Goal: Transaction & Acquisition: Book appointment/travel/reservation

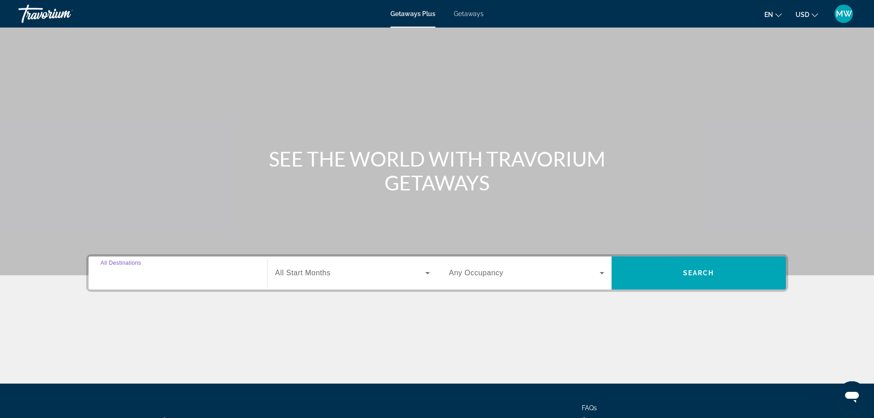
click at [166, 272] on input "Destination All Destinations" at bounding box center [177, 273] width 155 height 11
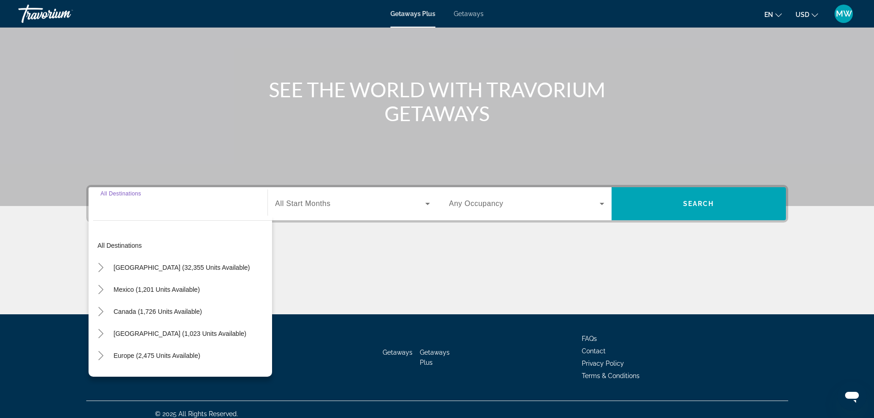
scroll to position [78, 0]
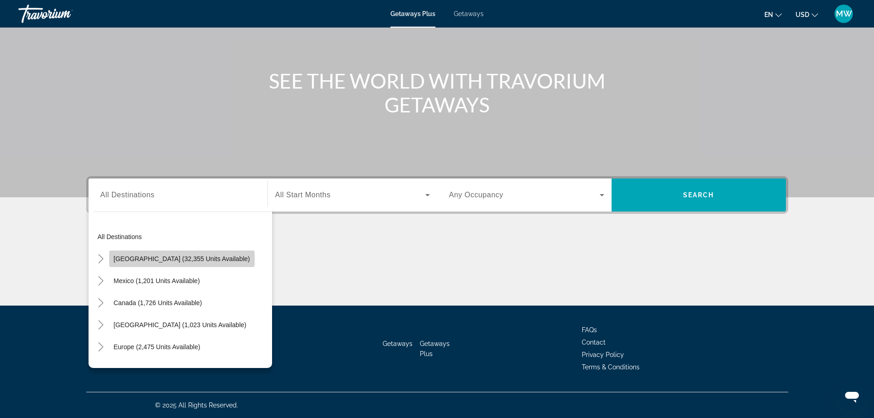
click at [191, 263] on span "Search widget" at bounding box center [181, 259] width 145 height 22
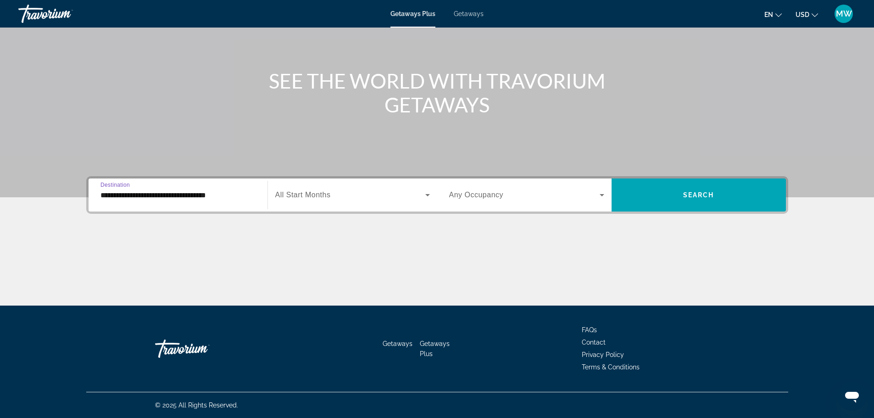
click at [322, 188] on div "Search widget" at bounding box center [352, 195] width 155 height 26
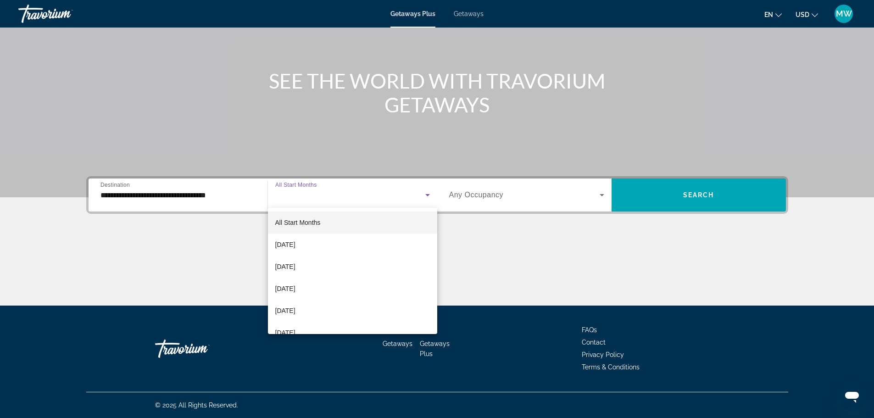
click at [213, 204] on div at bounding box center [437, 209] width 874 height 418
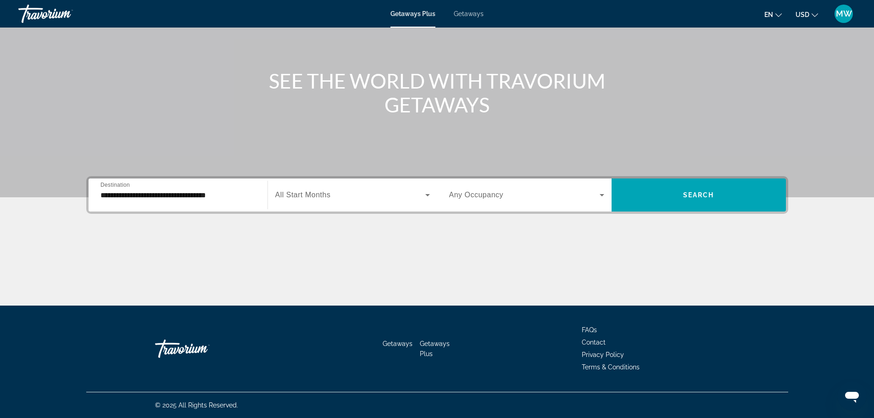
click at [214, 198] on input "**********" at bounding box center [177, 195] width 155 height 11
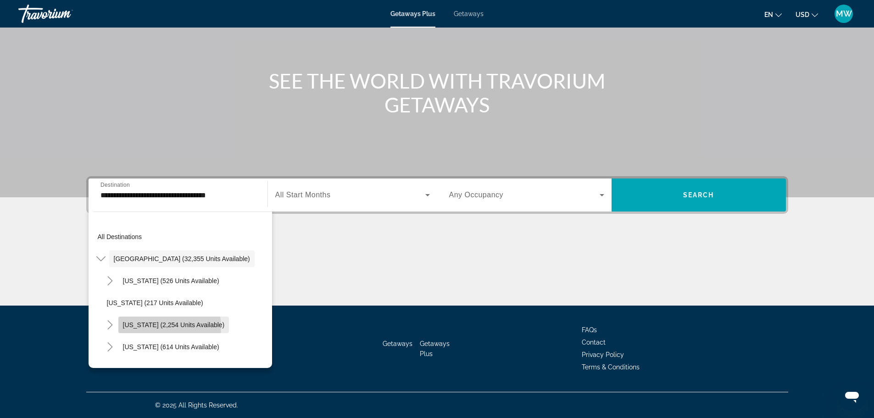
click at [161, 327] on span "[US_STATE] (2,254 units available)" at bounding box center [174, 324] width 102 height 7
type input "**********"
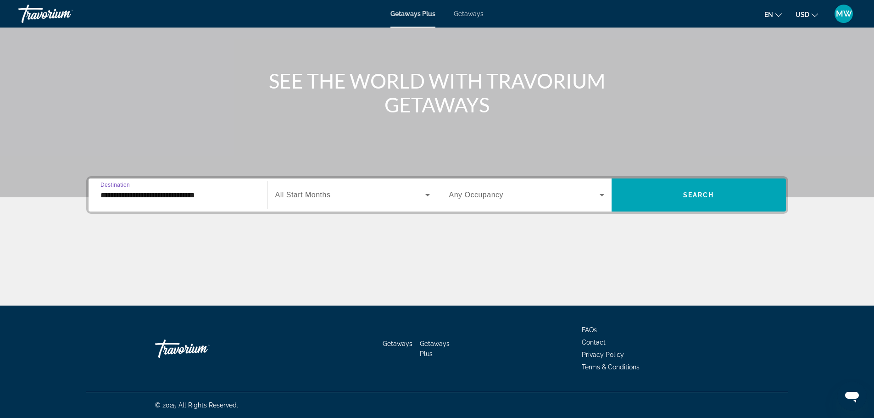
click at [208, 196] on input "**********" at bounding box center [177, 195] width 155 height 11
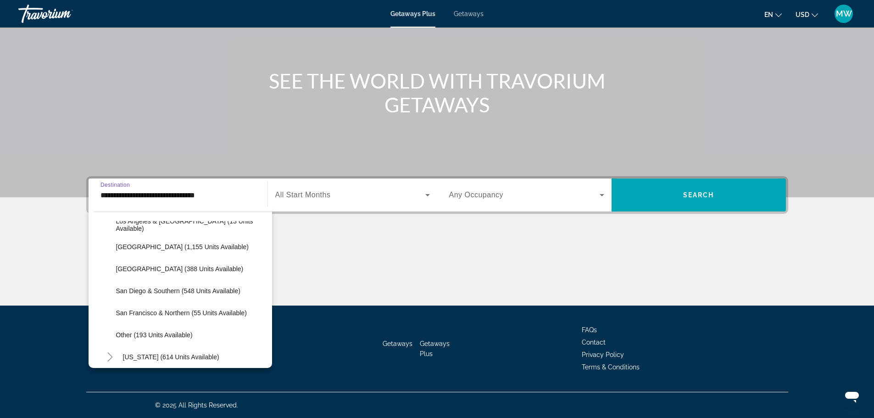
scroll to position [124, 0]
click at [331, 192] on span "Search widget" at bounding box center [350, 194] width 150 height 11
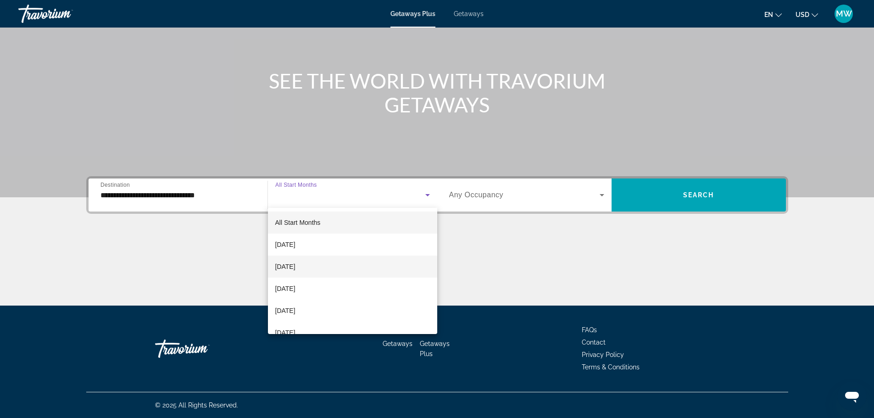
click at [295, 266] on span "[DATE]" at bounding box center [285, 266] width 20 height 11
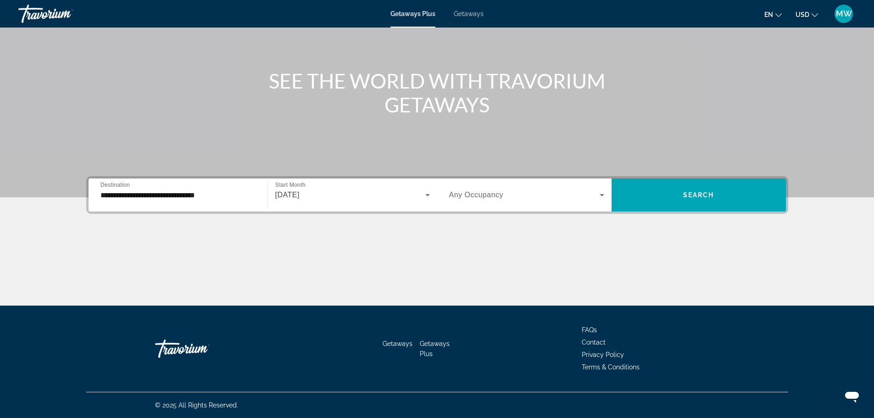
click at [502, 193] on span "Any Occupancy" at bounding box center [476, 195] width 55 height 8
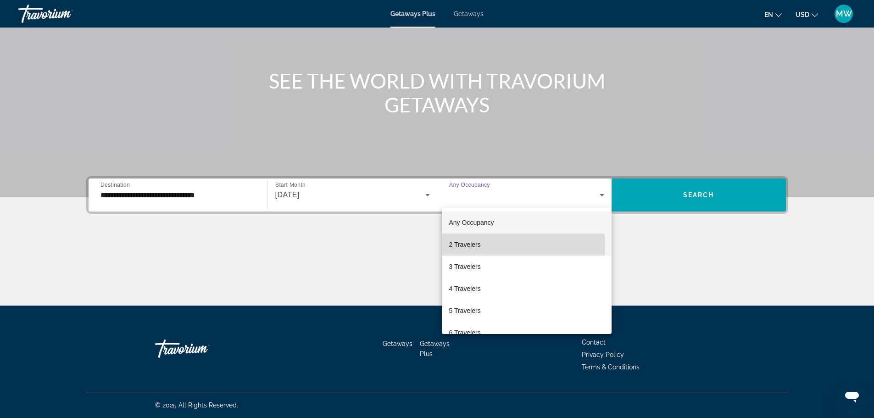
click at [483, 246] on mat-option "2 Travelers" at bounding box center [527, 244] width 170 height 22
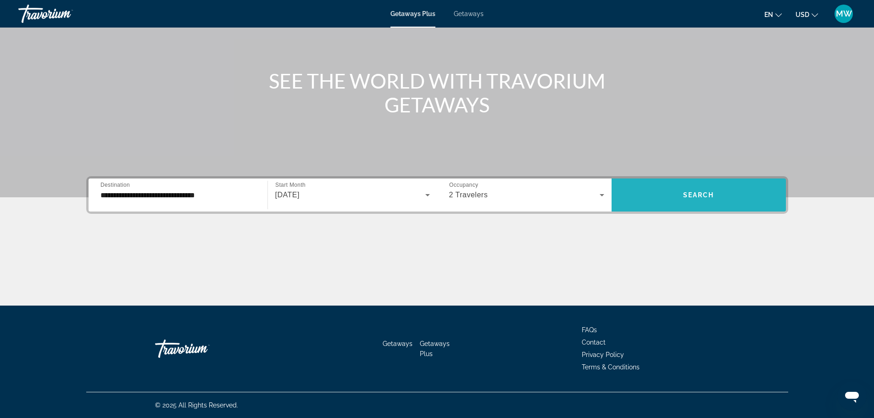
click at [687, 189] on span "Search widget" at bounding box center [698, 195] width 174 height 22
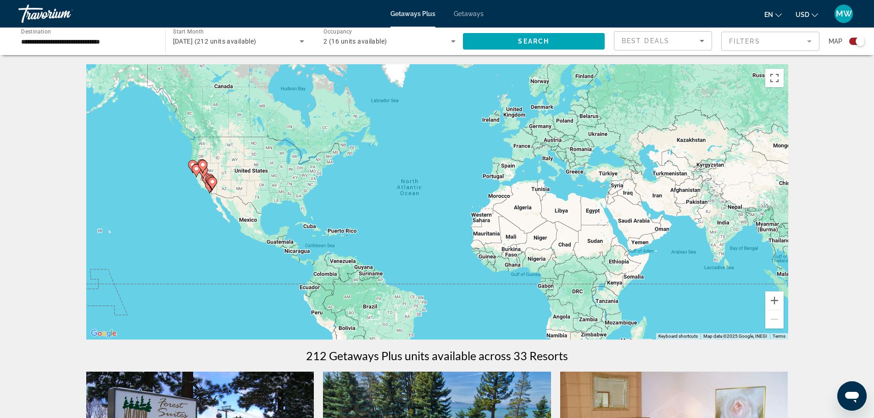
click at [773, 300] on button "Zoom in" at bounding box center [774, 300] width 18 height 18
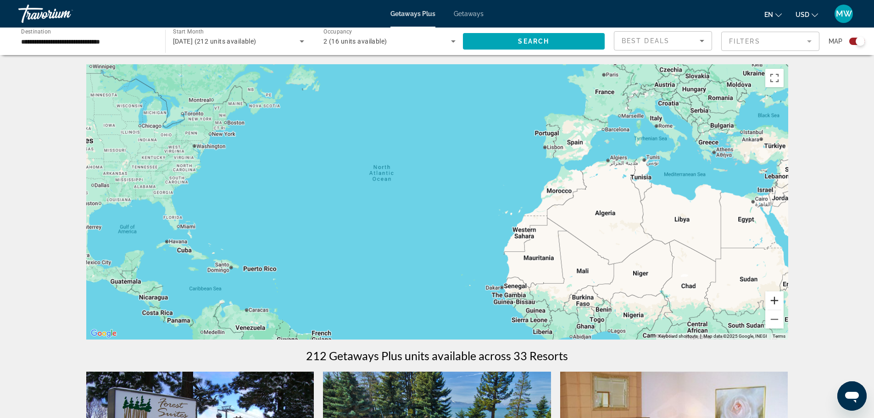
click at [772, 300] on button "Zoom in" at bounding box center [774, 300] width 18 height 18
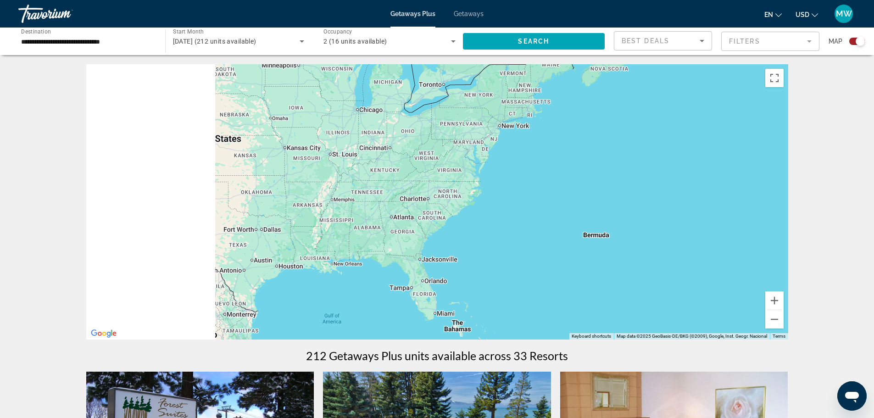
drag, startPoint x: 224, startPoint y: 200, endPoint x: 766, endPoint y: 264, distance: 545.3
click at [768, 263] on div "Main content" at bounding box center [437, 201] width 702 height 275
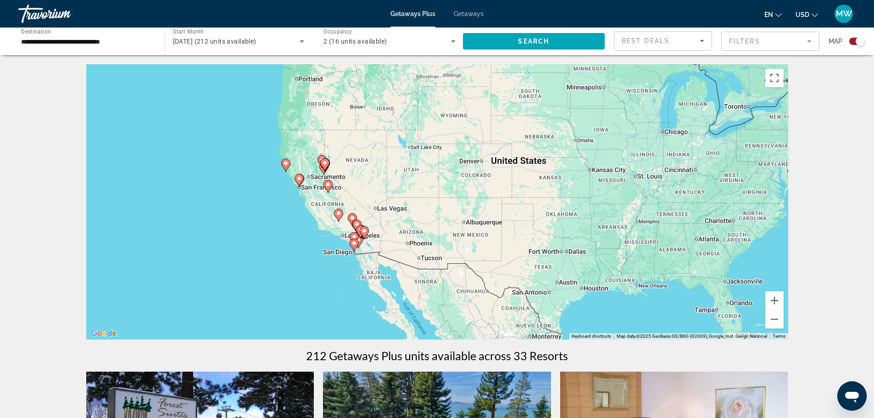
drag, startPoint x: 334, startPoint y: 226, endPoint x: 525, endPoint y: 243, distance: 191.1
click at [525, 243] on div "To activate drag with keyboard, press Alt + Enter. Once in keyboard drag state,…" at bounding box center [437, 201] width 702 height 275
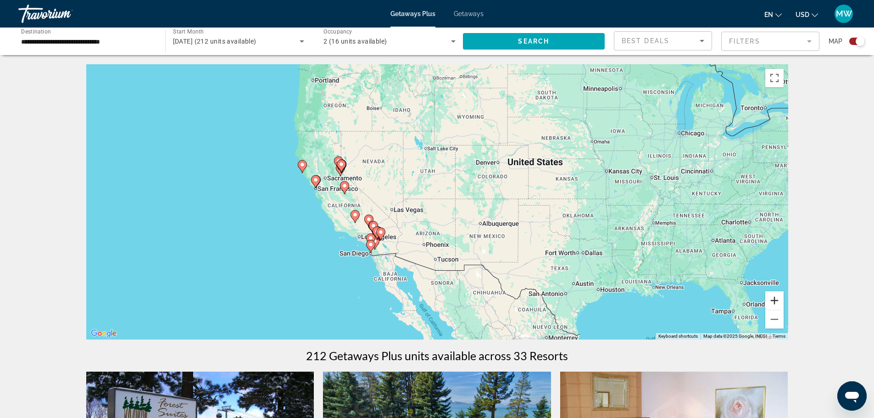
click at [774, 298] on button "Zoom in" at bounding box center [774, 300] width 18 height 18
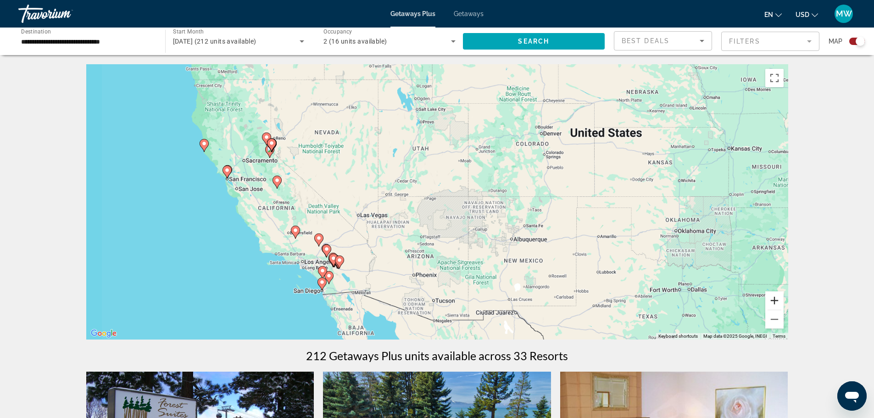
click at [774, 298] on button "Zoom in" at bounding box center [774, 300] width 18 height 18
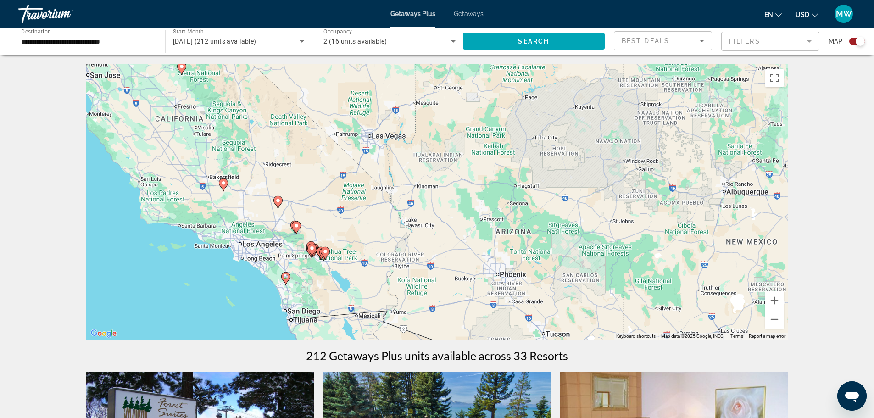
drag, startPoint x: 406, startPoint y: 270, endPoint x: 522, endPoint y: 171, distance: 152.3
click at [522, 171] on div "To activate drag with keyboard, press Alt + Enter. Once in keyboard drag state,…" at bounding box center [437, 201] width 702 height 275
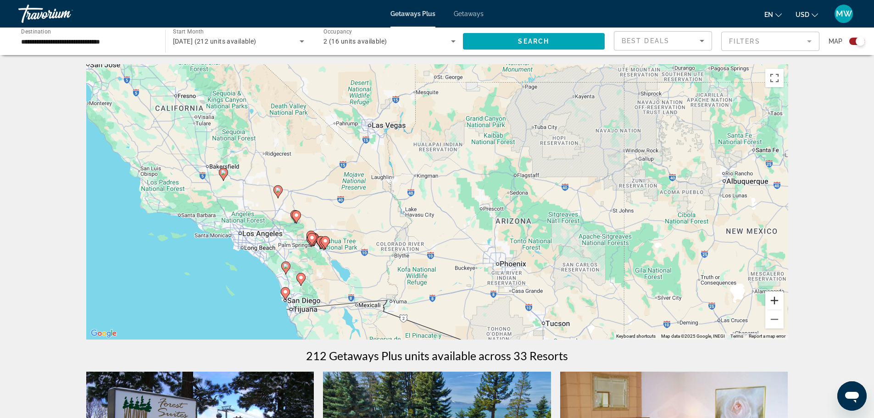
click at [773, 302] on button "Zoom in" at bounding box center [774, 300] width 18 height 18
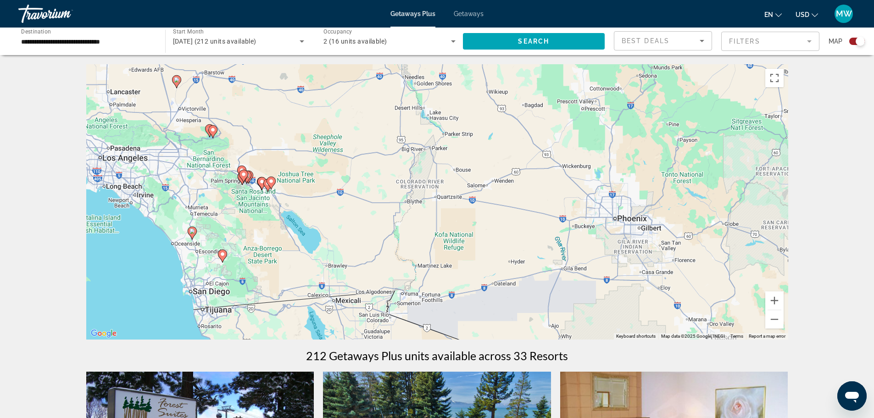
drag, startPoint x: 320, startPoint y: 281, endPoint x: 383, endPoint y: 172, distance: 126.1
click at [383, 172] on div "To activate drag with keyboard, press Alt + Enter. Once in keyboard drag state,…" at bounding box center [437, 201] width 702 height 275
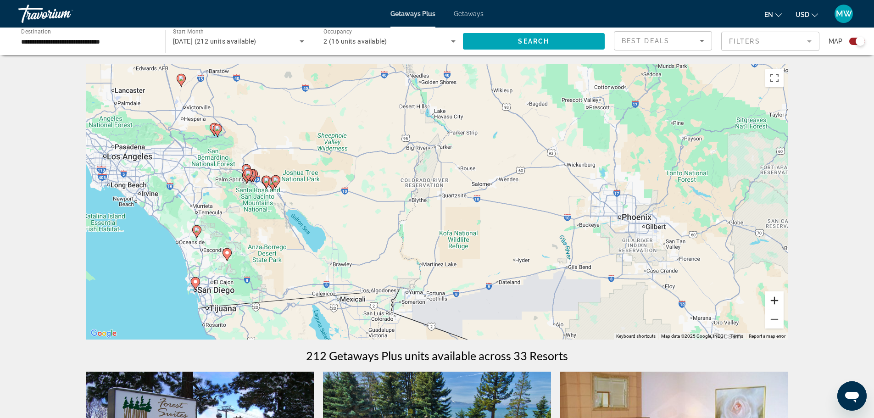
click at [775, 299] on button "Zoom in" at bounding box center [774, 300] width 18 height 18
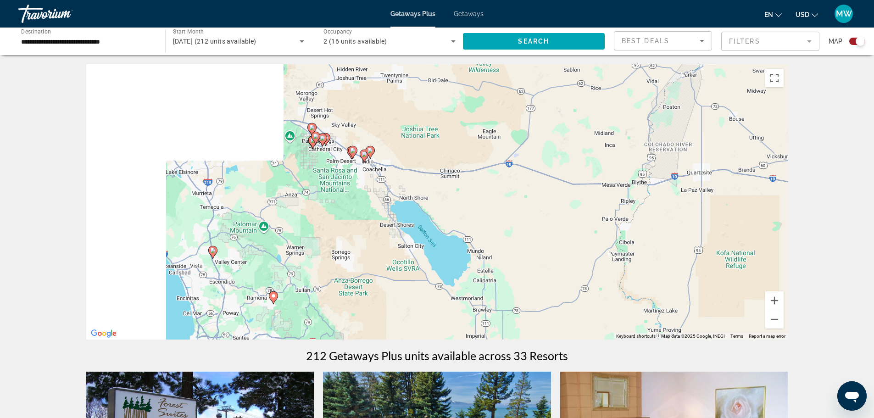
drag, startPoint x: 228, startPoint y: 278, endPoint x: 523, endPoint y: 257, distance: 295.6
click at [523, 257] on div "To activate drag with keyboard, press Alt + Enter. Once in keyboard drag state,…" at bounding box center [437, 201] width 702 height 275
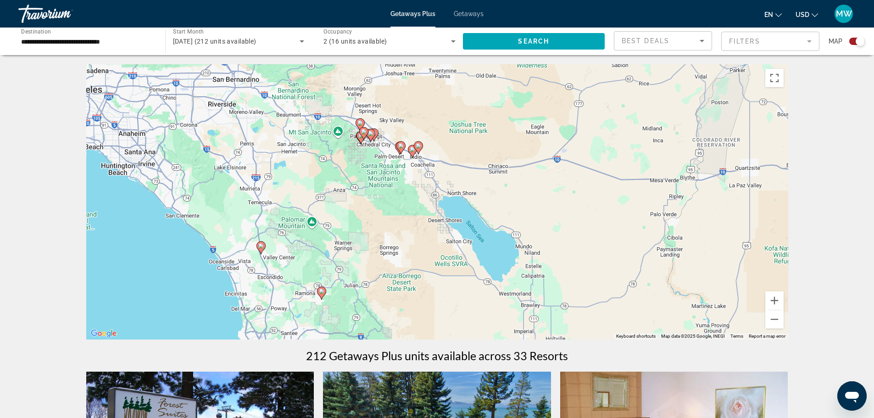
click at [262, 247] on image "Main content" at bounding box center [261, 246] width 6 height 6
type input "**********"
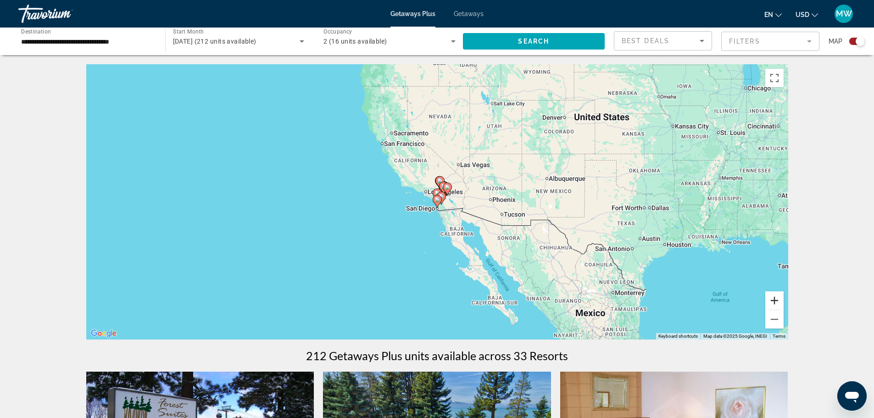
click at [771, 300] on button "Zoom in" at bounding box center [774, 300] width 18 height 18
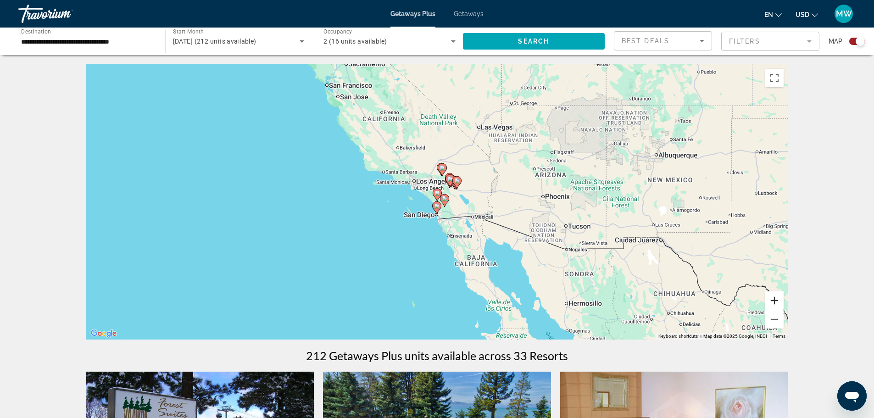
click at [771, 300] on button "Zoom in" at bounding box center [774, 300] width 18 height 18
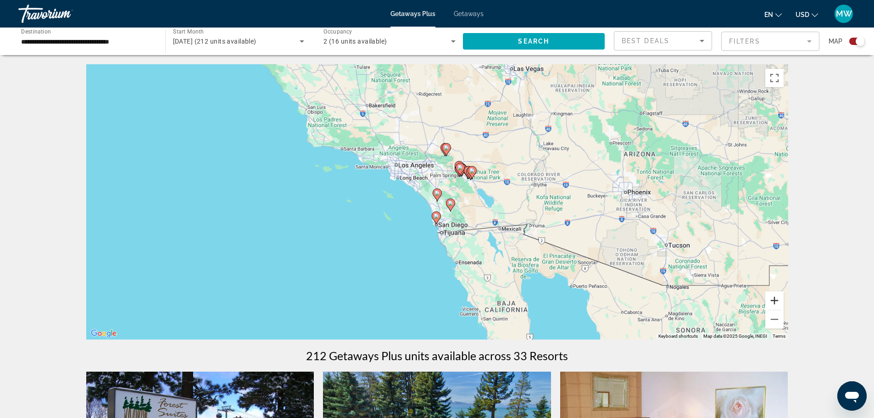
click at [771, 300] on button "Zoom in" at bounding box center [774, 300] width 18 height 18
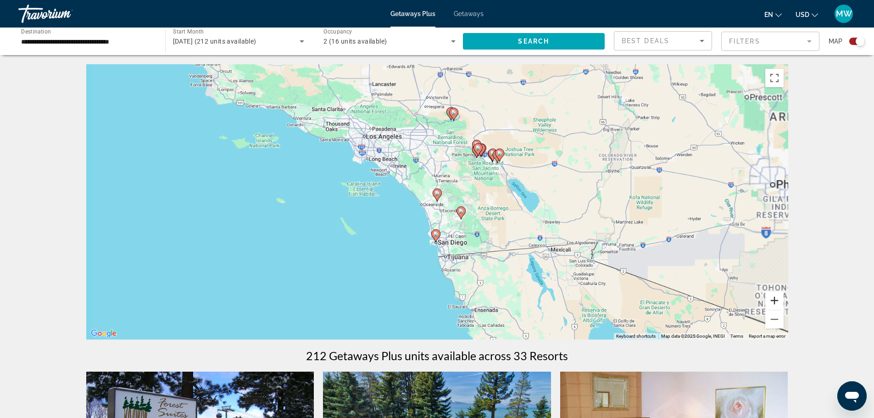
click at [771, 300] on button "Zoom in" at bounding box center [774, 300] width 18 height 18
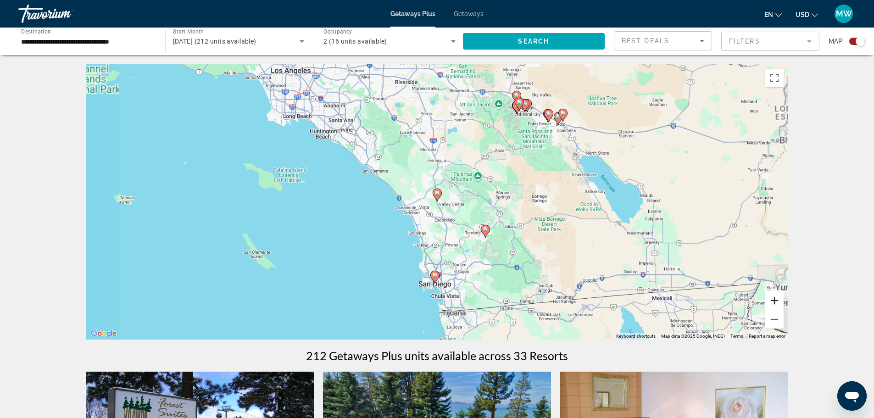
click at [771, 300] on button "Zoom in" at bounding box center [774, 300] width 18 height 18
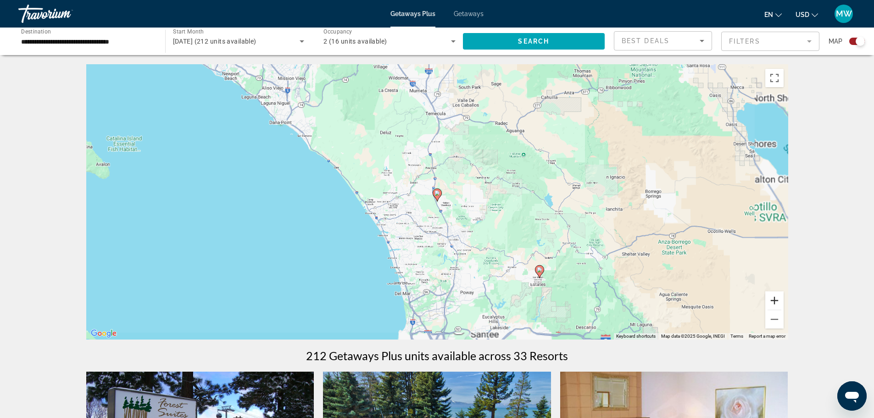
click at [771, 300] on button "Zoom in" at bounding box center [774, 300] width 18 height 18
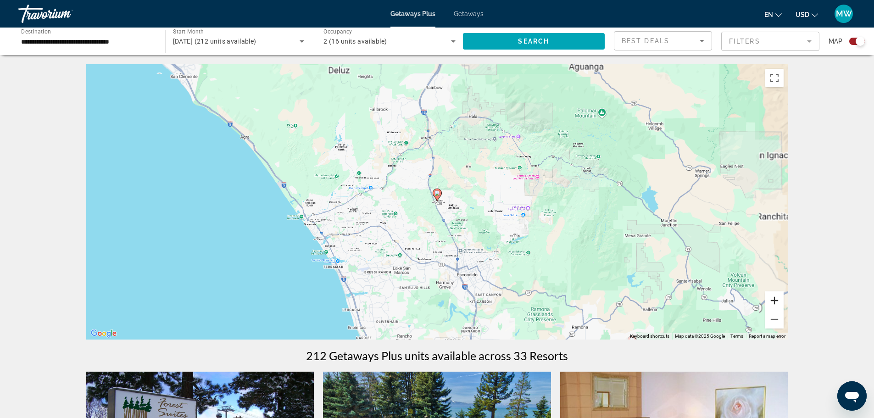
click at [771, 300] on button "Zoom in" at bounding box center [774, 300] width 18 height 18
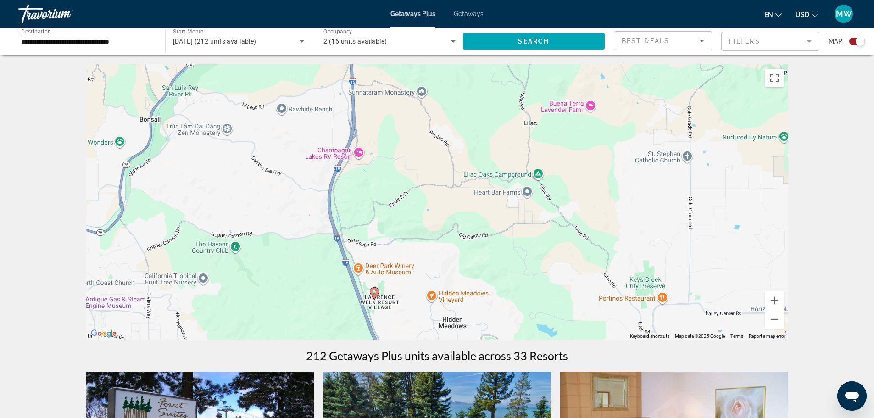
drag, startPoint x: 544, startPoint y: 241, endPoint x: 486, endPoint y: 333, distance: 108.7
click at [486, 333] on div "To activate drag with keyboard, press Alt + Enter. Once in keyboard drag state,…" at bounding box center [437, 201] width 702 height 275
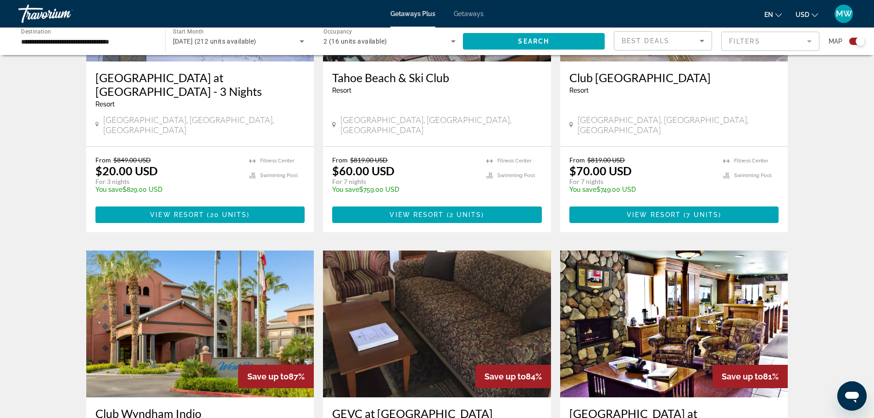
scroll to position [92, 0]
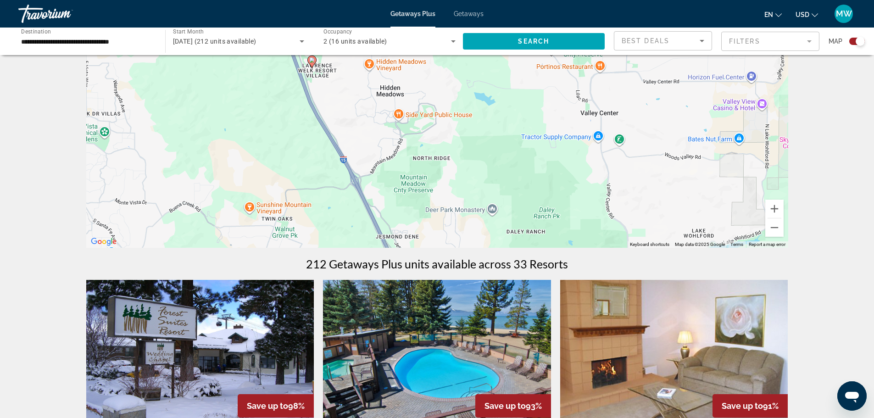
drag, startPoint x: 414, startPoint y: 202, endPoint x: 350, endPoint y: 58, distance: 157.1
click at [350, 58] on div "To activate drag with keyboard, press Alt + Enter. Once in keyboard drag state,…" at bounding box center [437, 109] width 702 height 275
click at [771, 227] on button "Zoom out" at bounding box center [774, 227] width 18 height 18
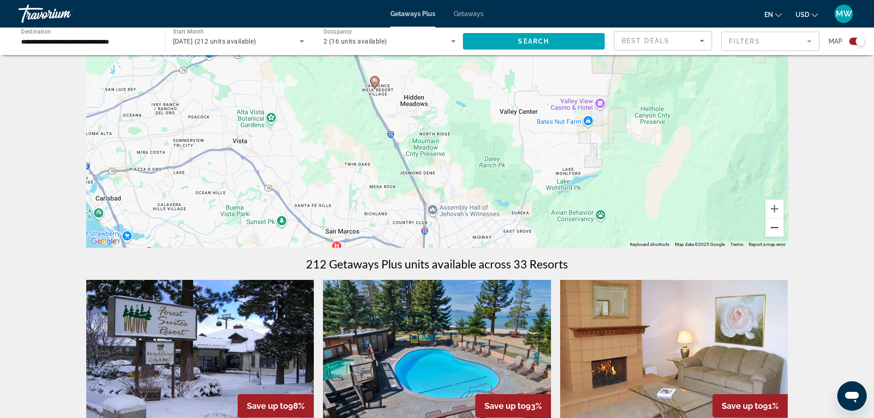
click at [771, 227] on button "Zoom out" at bounding box center [774, 227] width 18 height 18
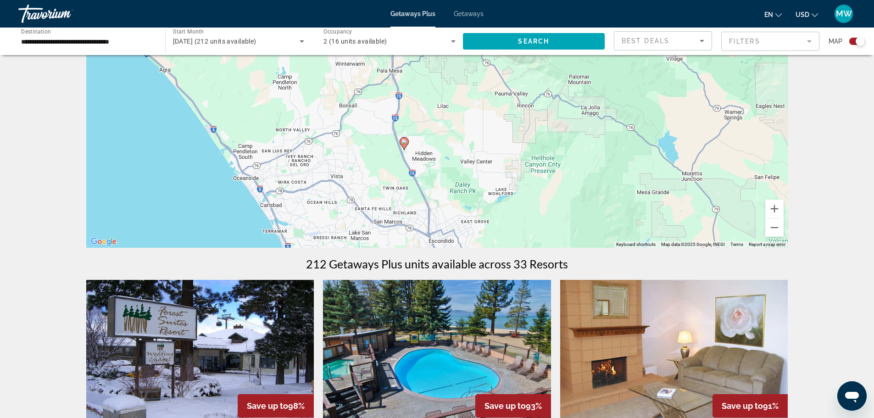
drag, startPoint x: 497, startPoint y: 144, endPoint x: 493, endPoint y: 213, distance: 69.8
click at [493, 213] on div "To activate drag with keyboard, press Alt + Enter. Once in keyboard drag state,…" at bounding box center [437, 109] width 702 height 275
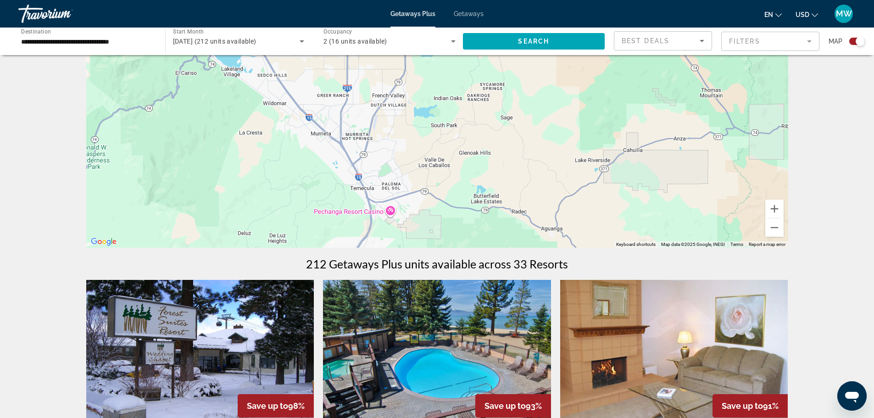
drag, startPoint x: 497, startPoint y: 188, endPoint x: 459, endPoint y: 396, distance: 212.1
click at [769, 229] on button "Zoom out" at bounding box center [774, 227] width 18 height 18
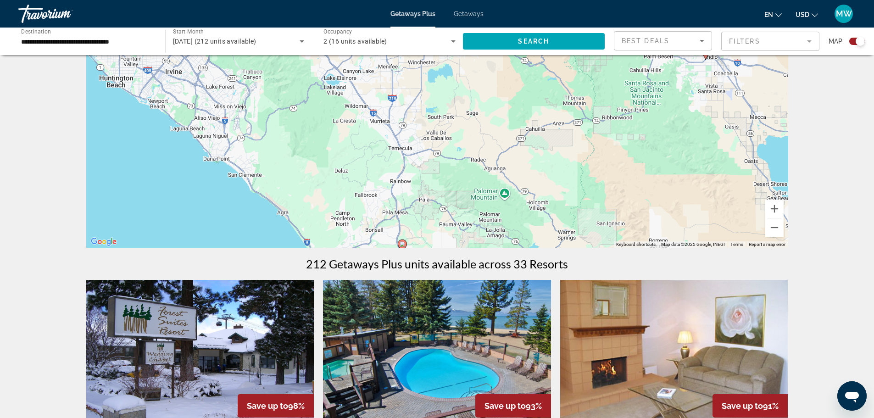
click at [473, 12] on span "Getaways" at bounding box center [469, 13] width 30 height 7
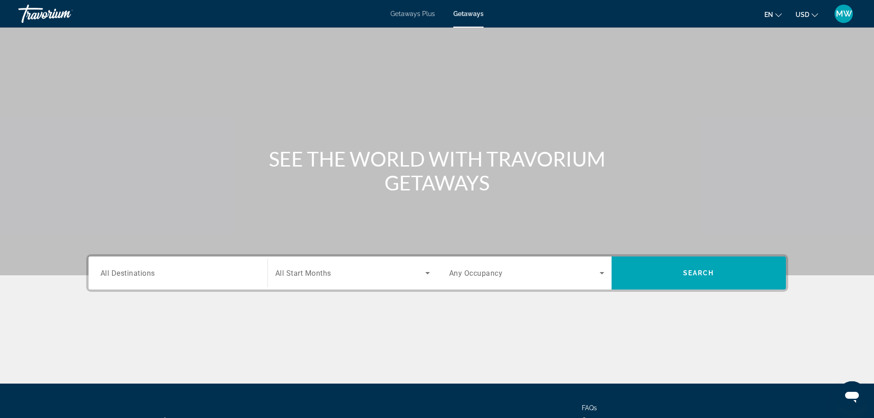
click at [161, 273] on input "Destination All Destinations" at bounding box center [177, 273] width 155 height 11
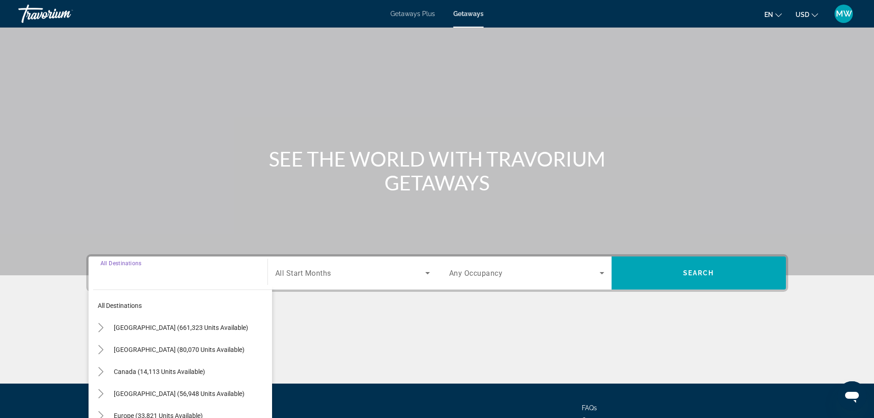
scroll to position [78, 0]
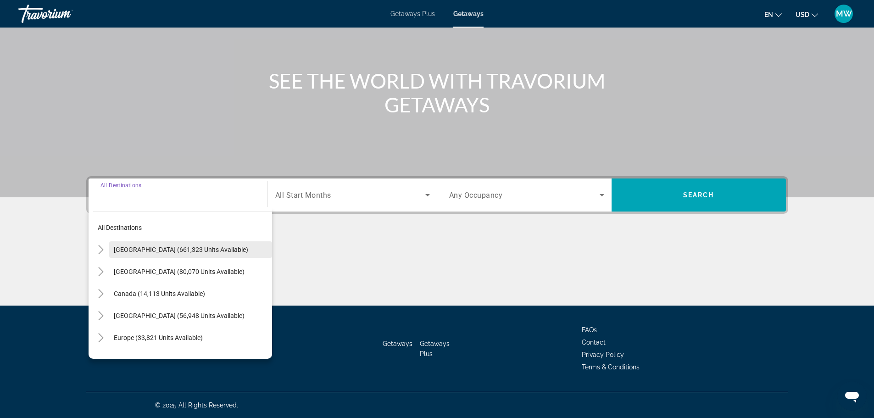
click at [161, 248] on span "[GEOGRAPHIC_DATA] (661,323 units available)" at bounding box center [181, 249] width 134 height 7
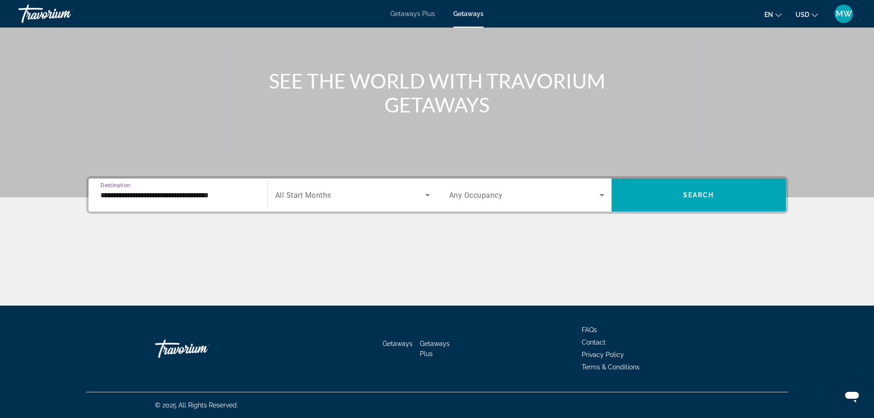
click at [214, 196] on input "**********" at bounding box center [177, 195] width 155 height 11
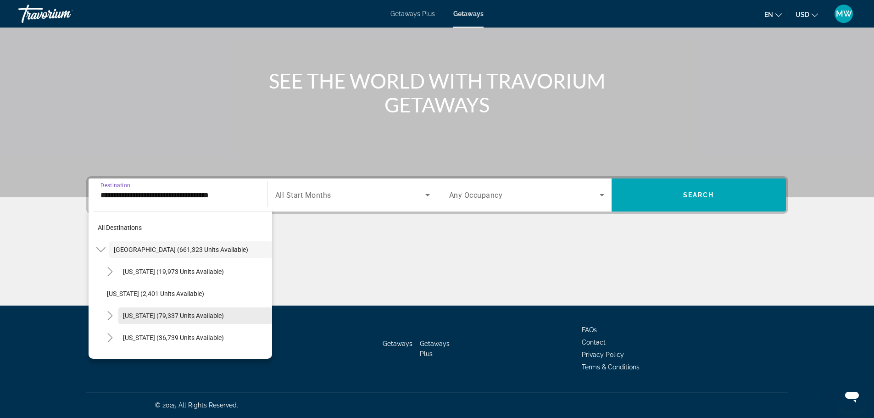
click at [155, 318] on span "[US_STATE] (79,337 units available)" at bounding box center [173, 315] width 101 height 7
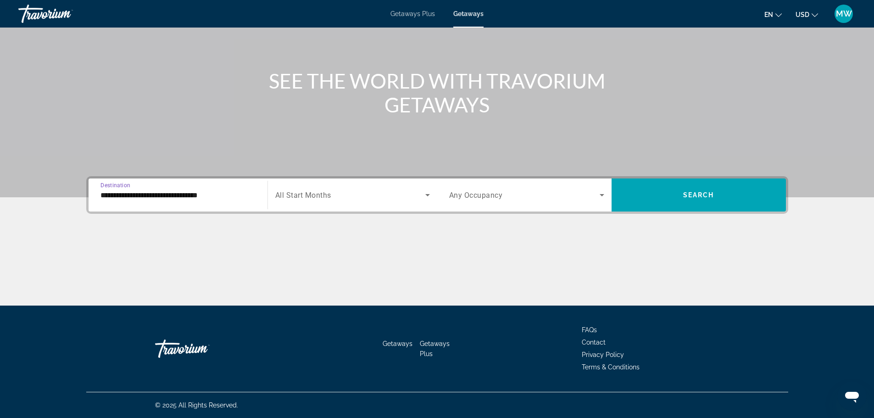
click at [179, 197] on input "**********" at bounding box center [177, 195] width 155 height 11
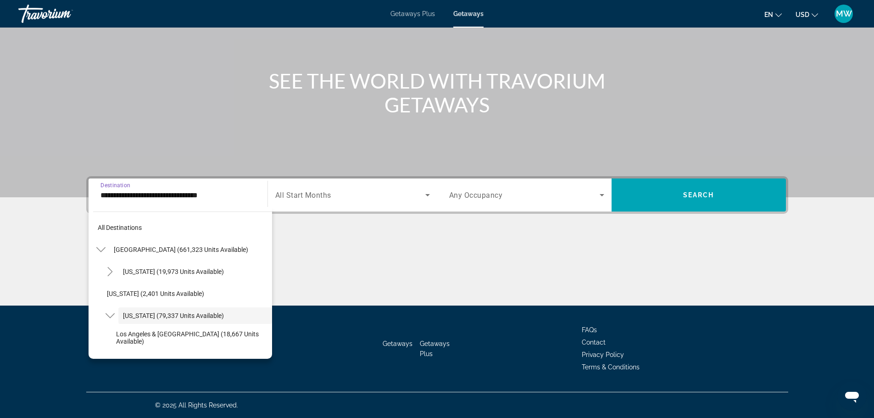
scroll to position [33, 0]
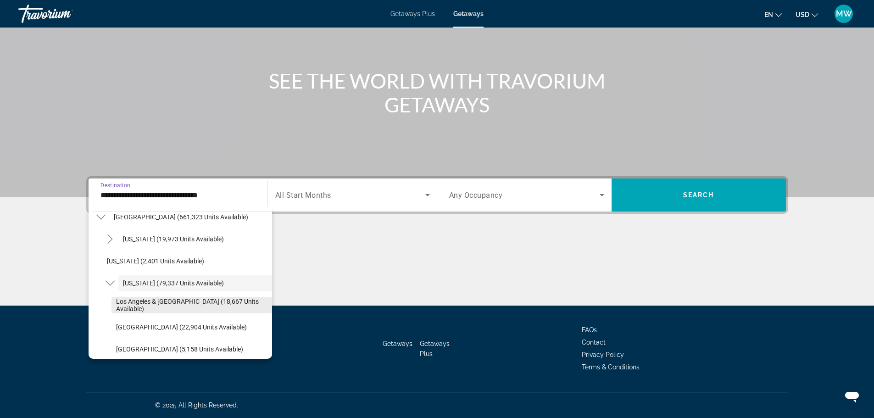
click at [168, 303] on span "Los Angeles & [GEOGRAPHIC_DATA] (18,667 units available)" at bounding box center [191, 305] width 151 height 15
type input "**********"
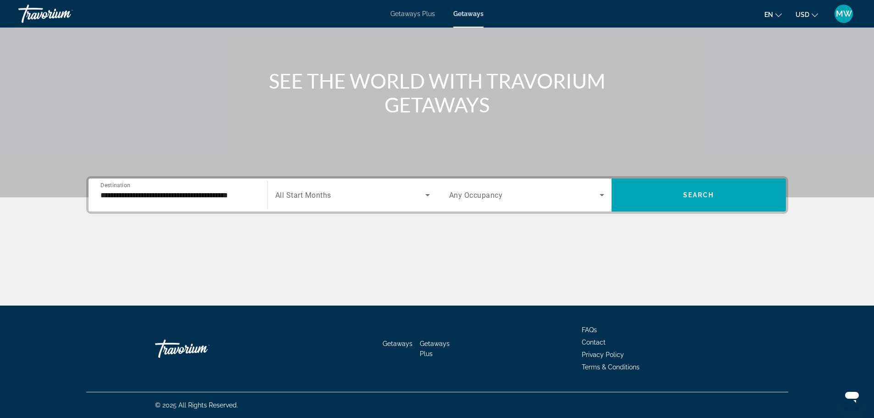
click at [319, 205] on div "Search widget" at bounding box center [352, 195] width 155 height 26
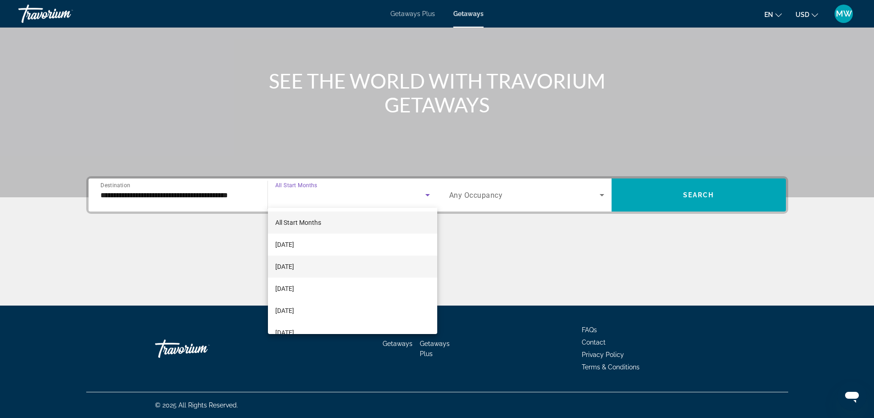
click at [294, 270] on span "[DATE]" at bounding box center [284, 266] width 19 height 11
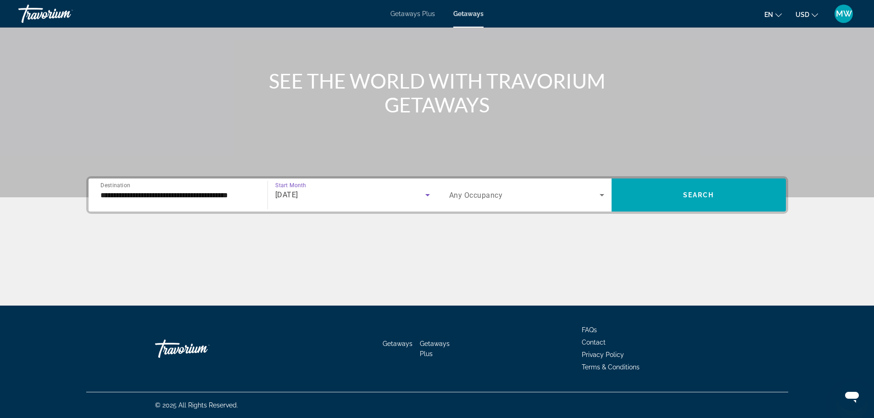
click at [490, 204] on div "Search widget" at bounding box center [526, 195] width 155 height 26
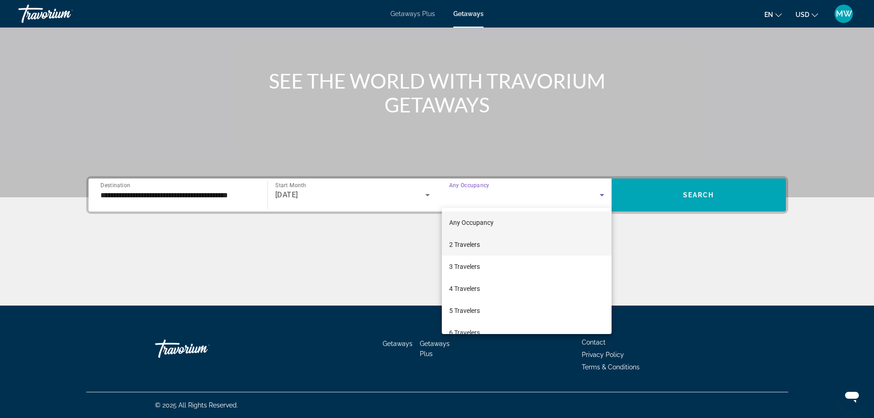
click at [476, 242] on span "2 Travelers" at bounding box center [464, 244] width 31 height 11
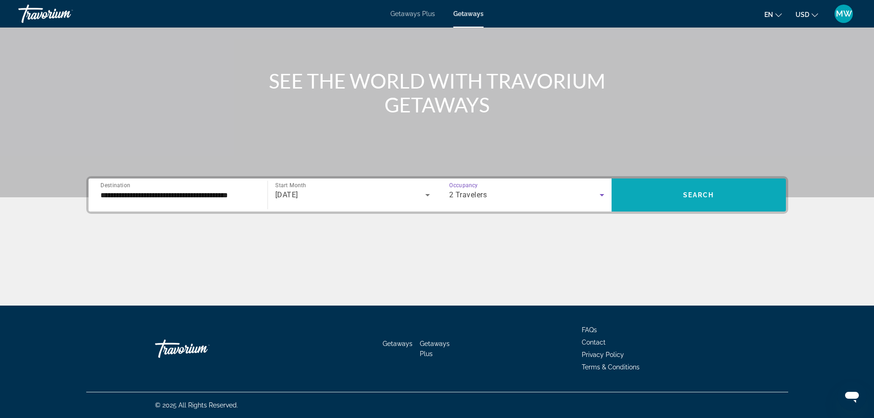
click at [676, 193] on span "Search widget" at bounding box center [698, 195] width 174 height 22
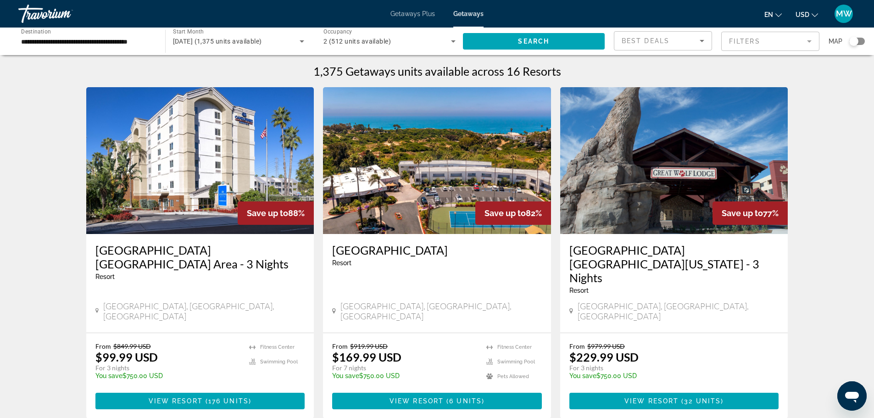
click at [860, 42] on div "Search widget" at bounding box center [857, 41] width 16 height 7
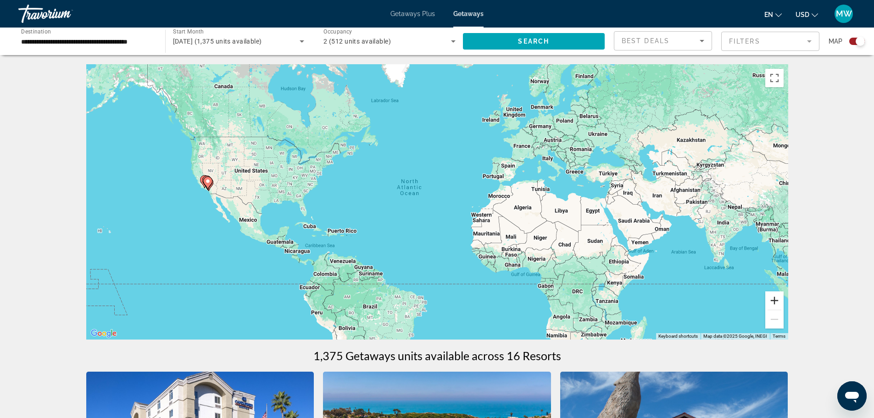
click at [776, 304] on button "Zoom in" at bounding box center [774, 300] width 18 height 18
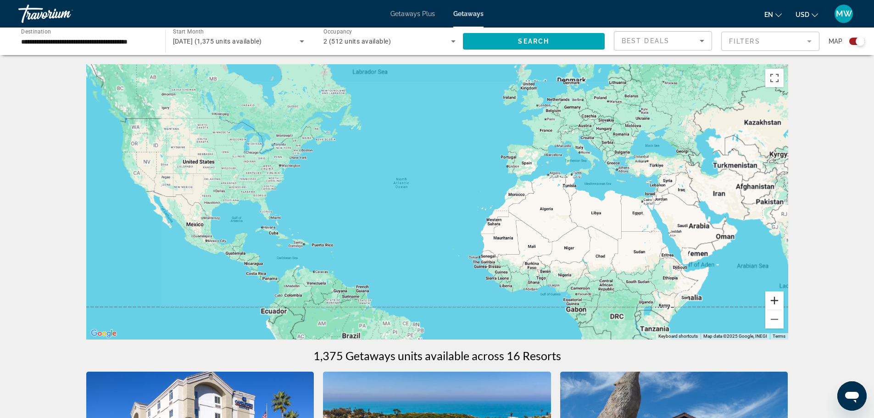
click at [776, 304] on button "Zoom in" at bounding box center [774, 300] width 18 height 18
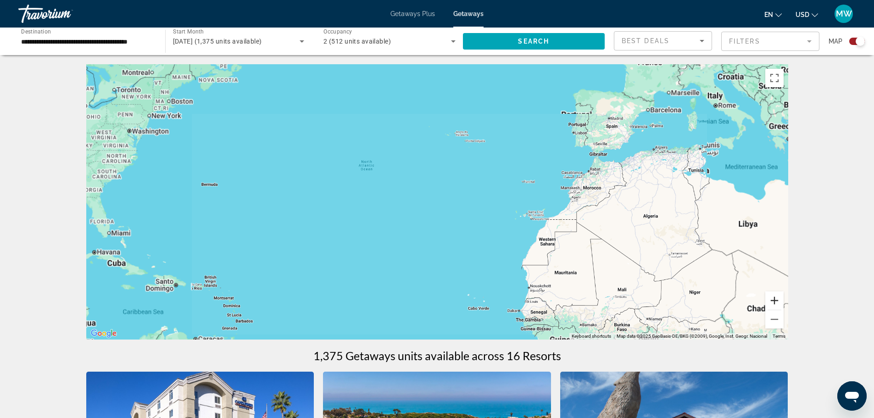
click at [776, 304] on button "Zoom in" at bounding box center [774, 300] width 18 height 18
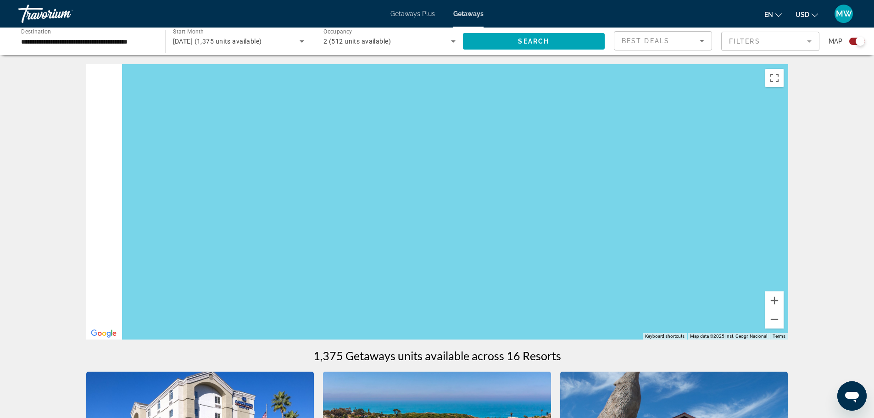
drag, startPoint x: 351, startPoint y: 241, endPoint x: 700, endPoint y: 238, distance: 349.5
click at [700, 238] on div "Main content" at bounding box center [437, 201] width 702 height 275
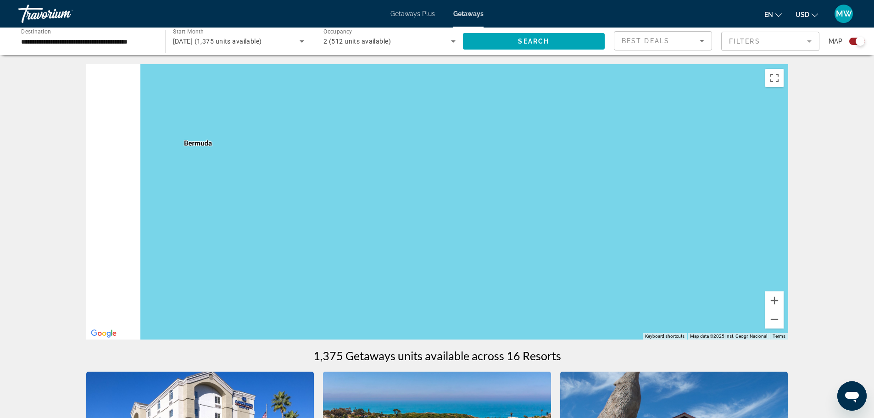
drag, startPoint x: 373, startPoint y: 225, endPoint x: 584, endPoint y: 233, distance: 210.7
click at [592, 231] on div "Main content" at bounding box center [437, 201] width 702 height 275
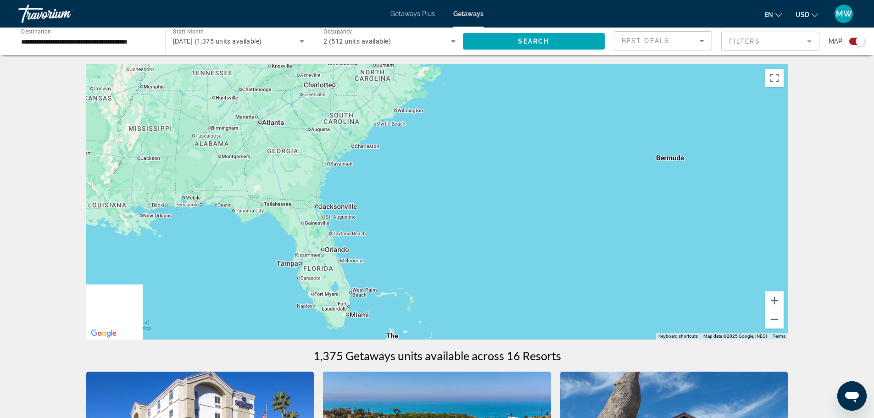
drag, startPoint x: 336, startPoint y: 227, endPoint x: 479, endPoint y: 233, distance: 143.2
click at [481, 231] on div "Main content" at bounding box center [437, 201] width 702 height 275
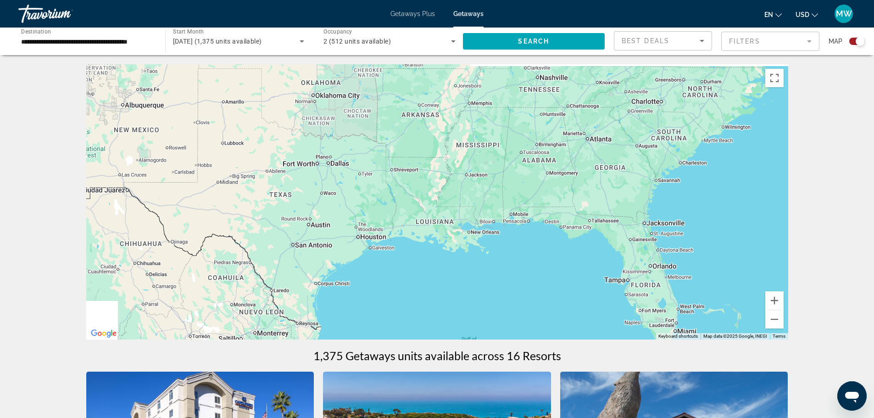
drag, startPoint x: 360, startPoint y: 227, endPoint x: 594, endPoint y: 239, distance: 234.6
click at [595, 238] on div "Main content" at bounding box center [437, 201] width 702 height 275
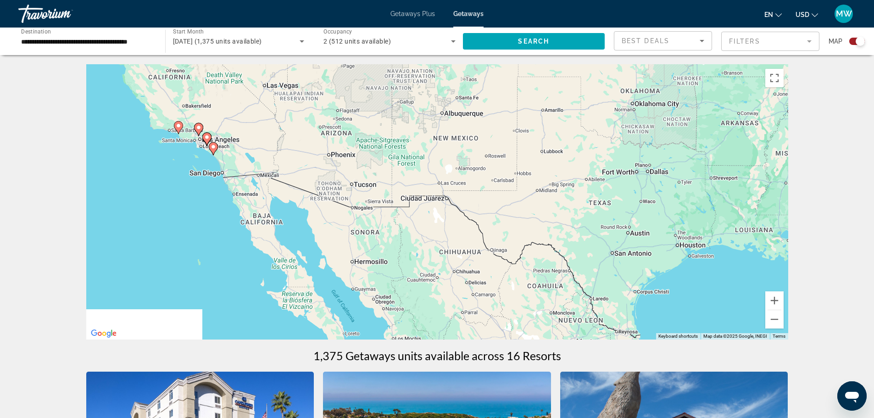
drag, startPoint x: 367, startPoint y: 238, endPoint x: 642, endPoint y: 239, distance: 274.3
click at [642, 239] on div "To activate drag with keyboard, press Alt + Enter. Once in keyboard drag state,…" at bounding box center [437, 201] width 702 height 275
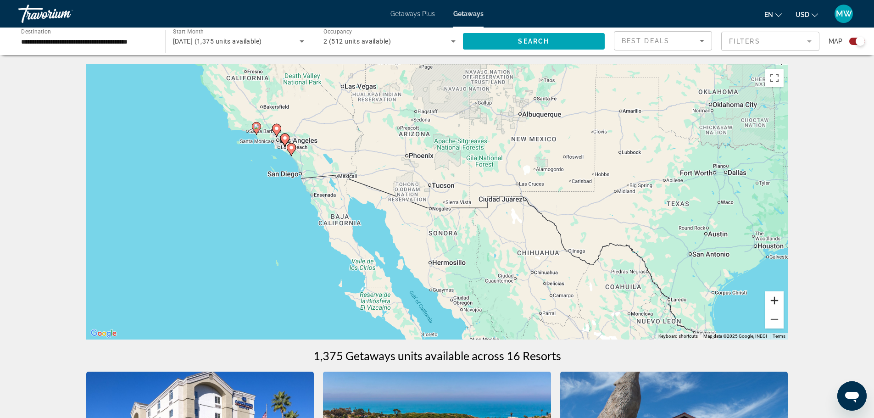
click at [777, 303] on button "Zoom in" at bounding box center [774, 300] width 18 height 18
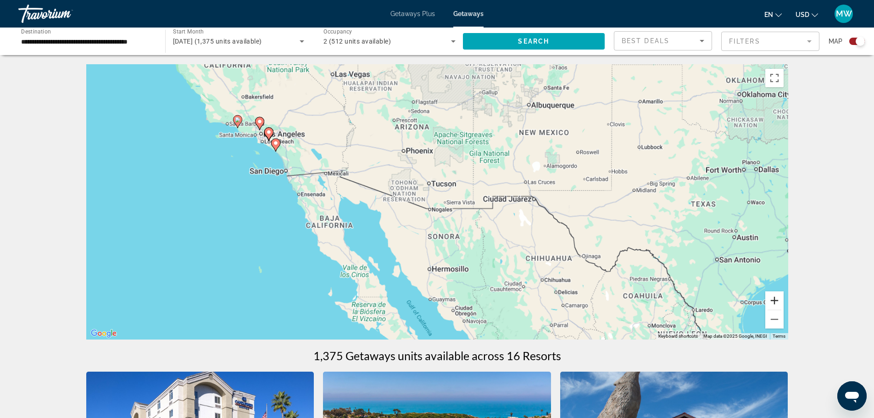
click at [777, 303] on button "Zoom in" at bounding box center [774, 300] width 18 height 18
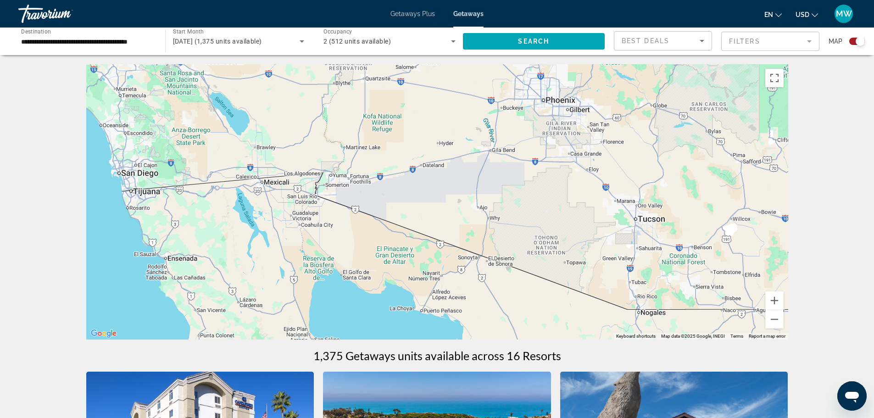
drag, startPoint x: 170, startPoint y: 155, endPoint x: 407, endPoint y: 235, distance: 250.6
click at [567, 278] on div "Main content" at bounding box center [437, 201] width 702 height 275
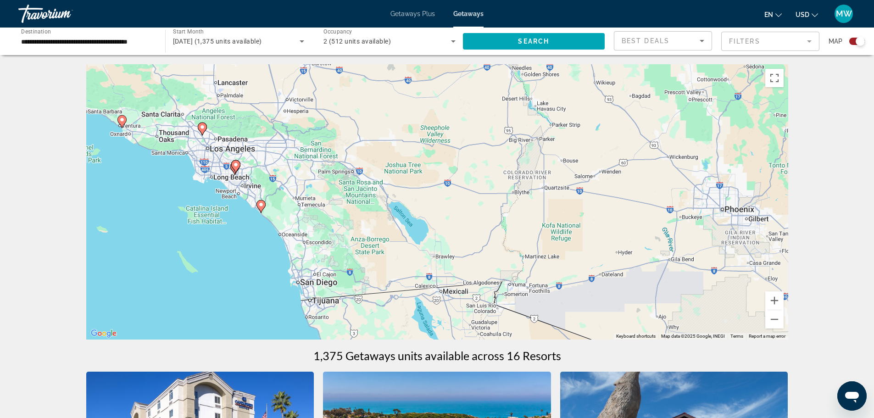
drag, startPoint x: 338, startPoint y: 169, endPoint x: 388, endPoint y: 260, distance: 103.0
click at [388, 260] on div "To activate drag with keyboard, press Alt + Enter. Once in keyboard drag state,…" at bounding box center [437, 201] width 702 height 275
click at [771, 299] on button "Zoom in" at bounding box center [774, 300] width 18 height 18
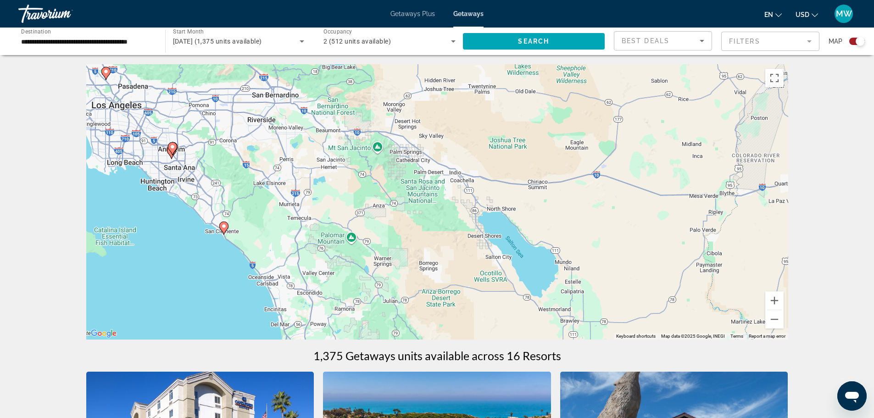
drag, startPoint x: 269, startPoint y: 239, endPoint x: 424, endPoint y: 251, distance: 155.5
click at [424, 251] on div "To activate drag with keyboard, press Alt + Enter. Once in keyboard drag state,…" at bounding box center [437, 201] width 702 height 275
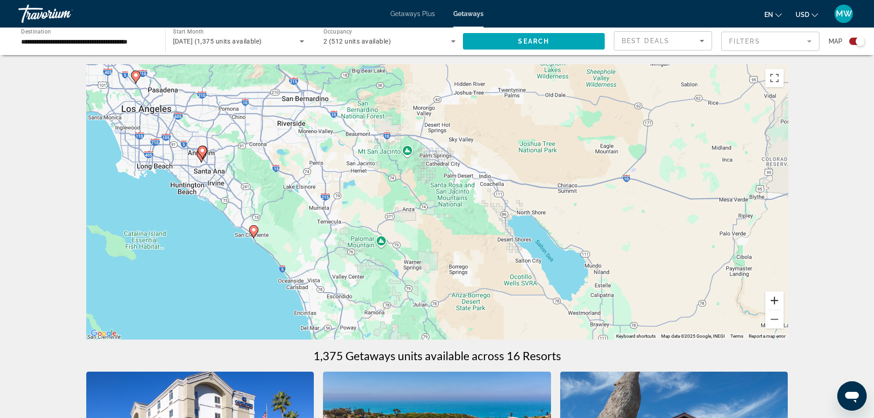
click at [776, 301] on button "Zoom in" at bounding box center [774, 300] width 18 height 18
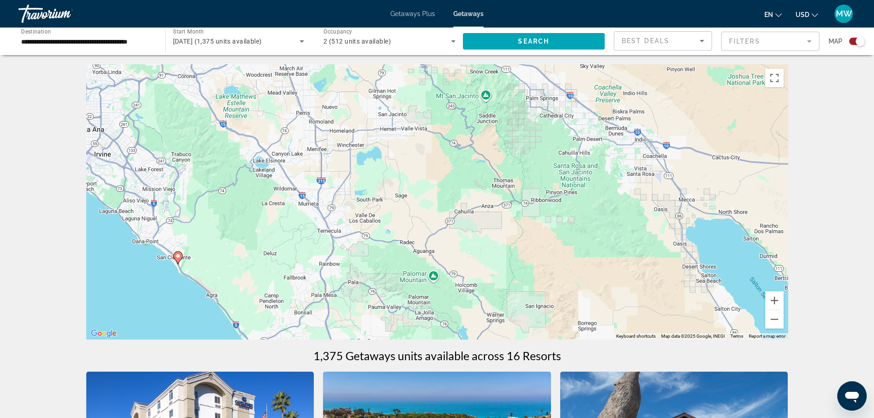
drag, startPoint x: 344, startPoint y: 263, endPoint x: 462, endPoint y: 250, distance: 118.1
click at [462, 250] on div "To activate drag with keyboard, press Alt + Enter. Once in keyboard drag state,…" at bounding box center [437, 201] width 702 height 275
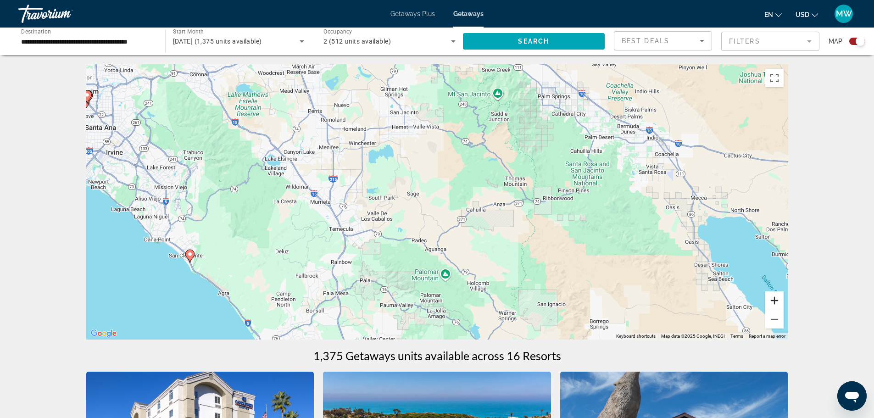
click at [770, 299] on button "Zoom in" at bounding box center [774, 300] width 18 height 18
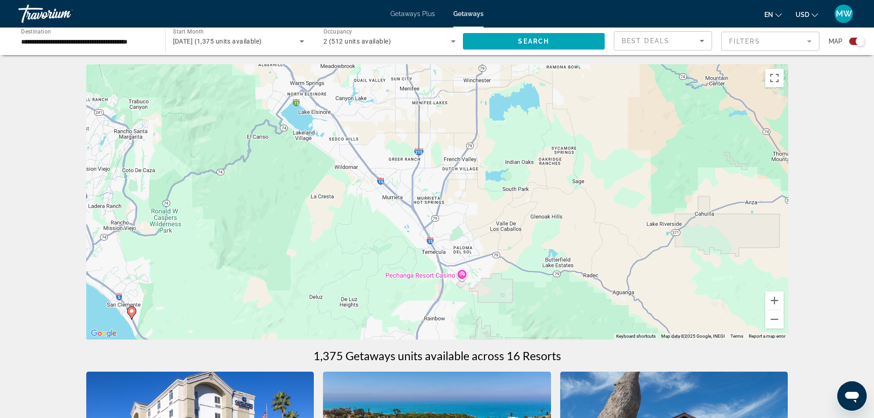
drag, startPoint x: 222, startPoint y: 240, endPoint x: 390, endPoint y: 238, distance: 168.8
click at [390, 238] on div "To activate drag with keyboard, press Alt + Enter. Once in keyboard drag state,…" at bounding box center [437, 201] width 702 height 275
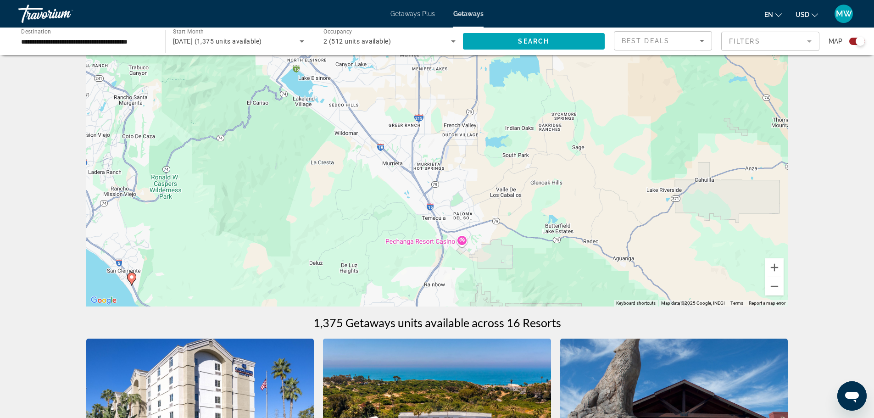
scroll to position [46, 0]
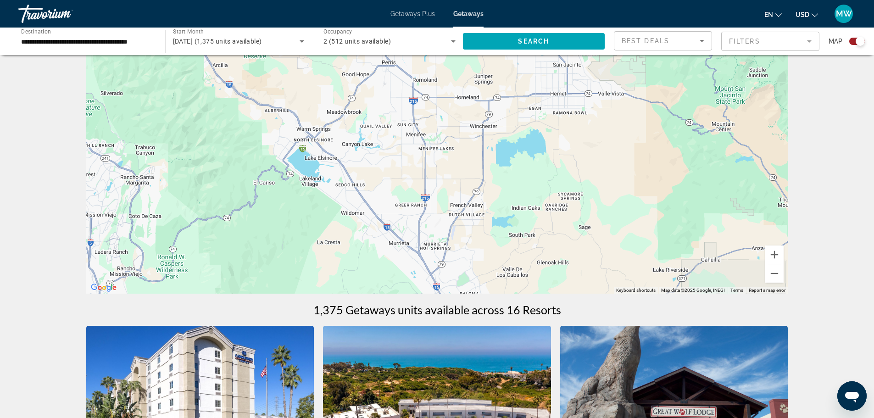
drag, startPoint x: 557, startPoint y: 251, endPoint x: 563, endPoint y: 342, distance: 91.5
click at [774, 272] on button "Zoom out" at bounding box center [774, 273] width 18 height 18
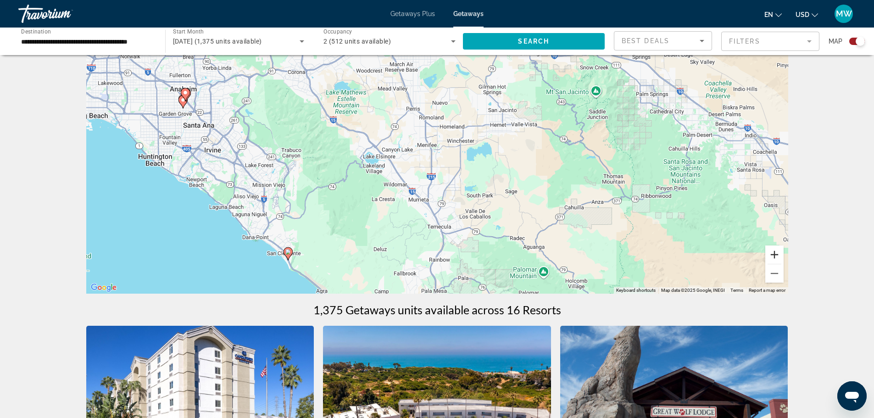
click at [772, 254] on button "Zoom in" at bounding box center [774, 254] width 18 height 18
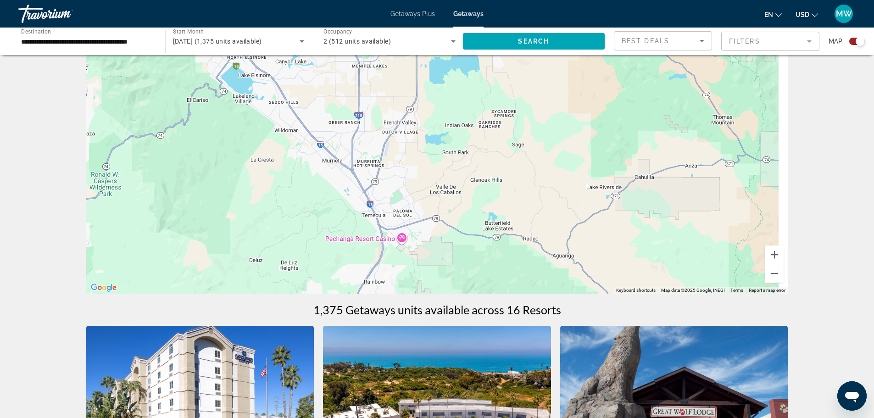
drag, startPoint x: 545, startPoint y: 191, endPoint x: 503, endPoint y: 142, distance: 64.7
click at [505, 138] on div "To activate drag with keyboard, press Alt + Enter. Once in keyboard drag state,…" at bounding box center [437, 155] width 702 height 275
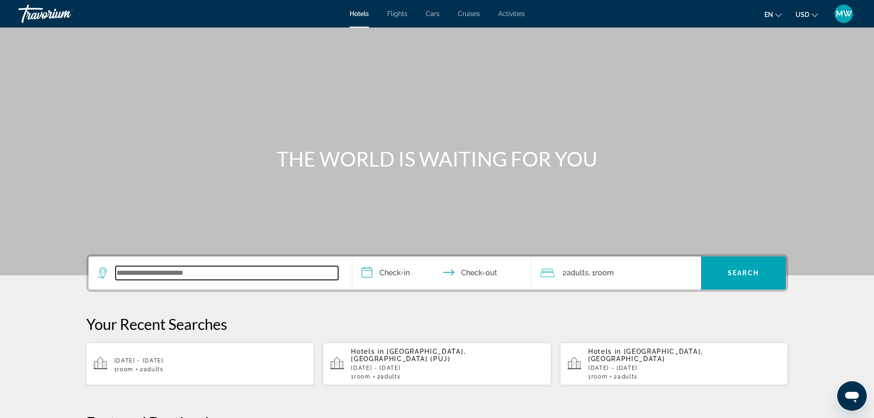
click at [173, 273] on input "Search widget" at bounding box center [227, 273] width 222 height 14
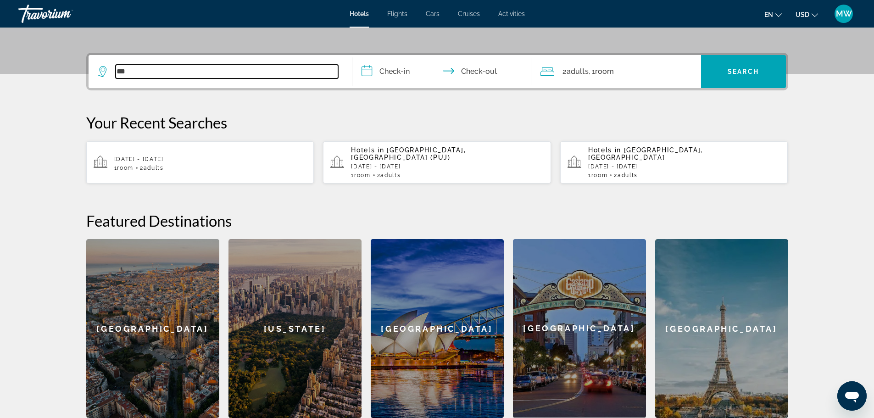
scroll to position [178, 0]
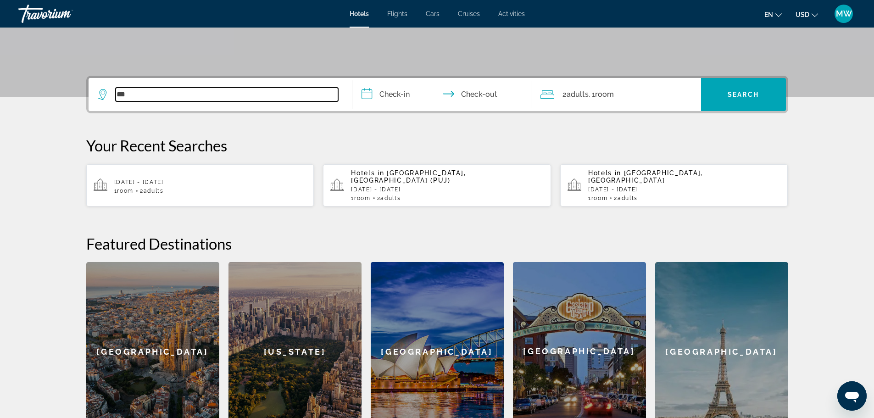
drag, startPoint x: 149, startPoint y: 91, endPoint x: 116, endPoint y: 93, distance: 32.6
click at [116, 93] on input "***" at bounding box center [227, 95] width 222 height 14
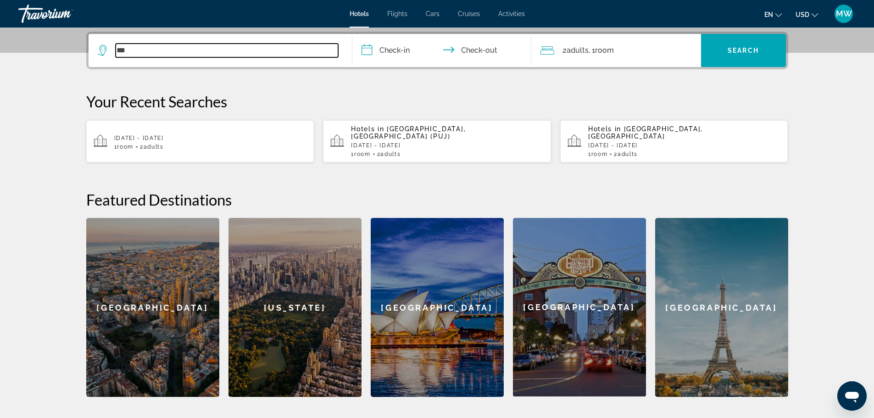
scroll to position [224, 0]
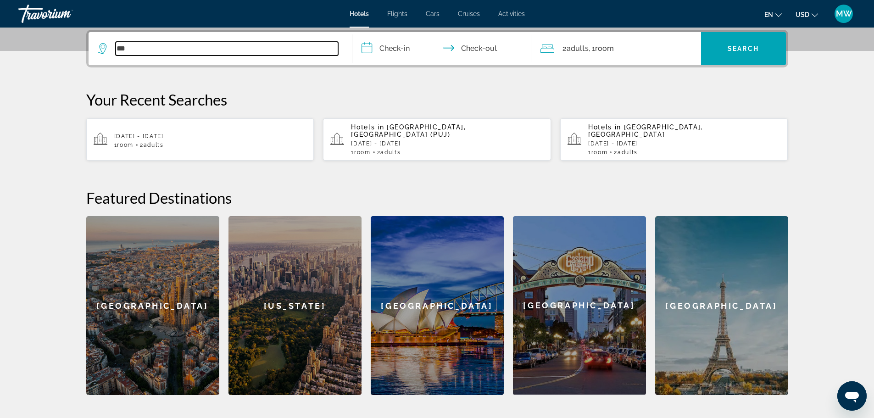
paste input "**********"
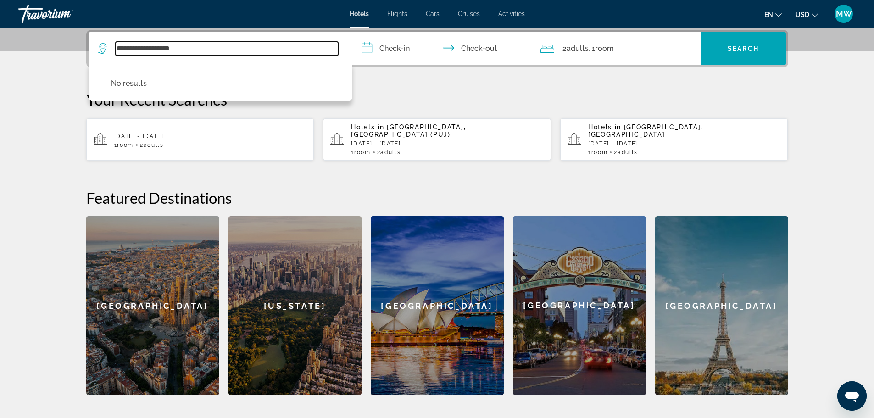
type input "**********"
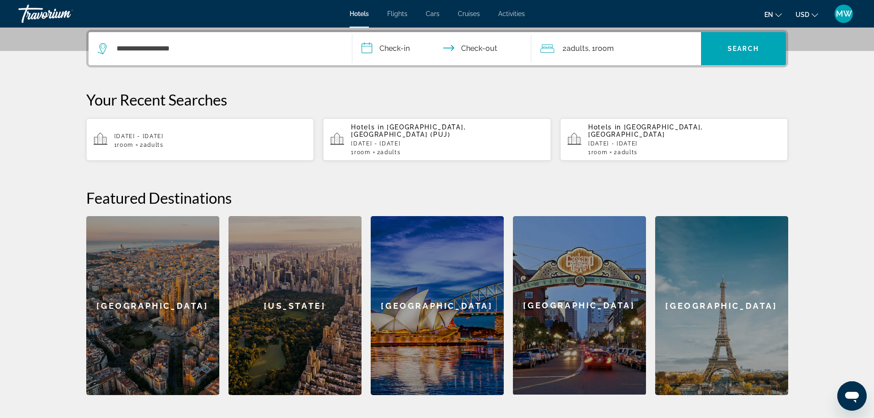
click at [393, 51] on input "**********" at bounding box center [443, 50] width 183 height 36
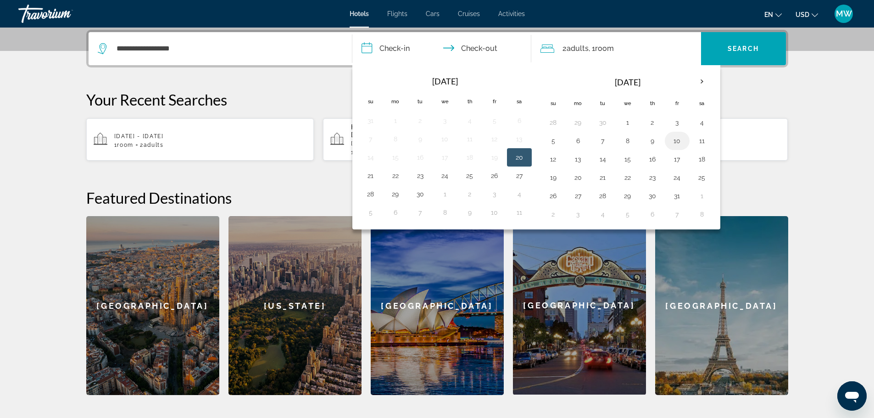
click at [679, 138] on button "10" at bounding box center [677, 140] width 15 height 13
click at [554, 156] on button "12" at bounding box center [553, 159] width 15 height 13
type input "**********"
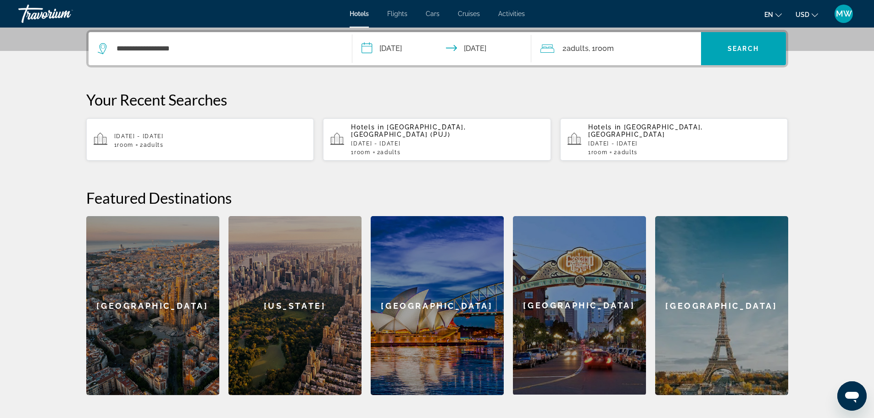
click at [618, 49] on div "2 Adult Adults , 1 Room rooms" at bounding box center [620, 48] width 161 height 13
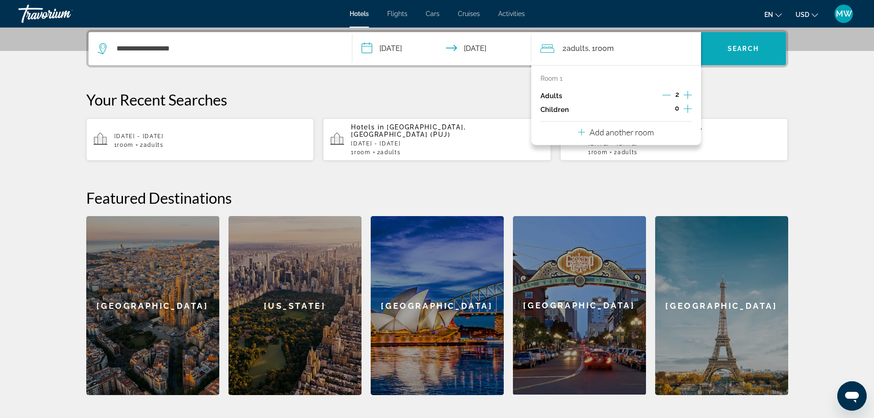
click at [739, 48] on span "Search" at bounding box center [742, 48] width 31 height 7
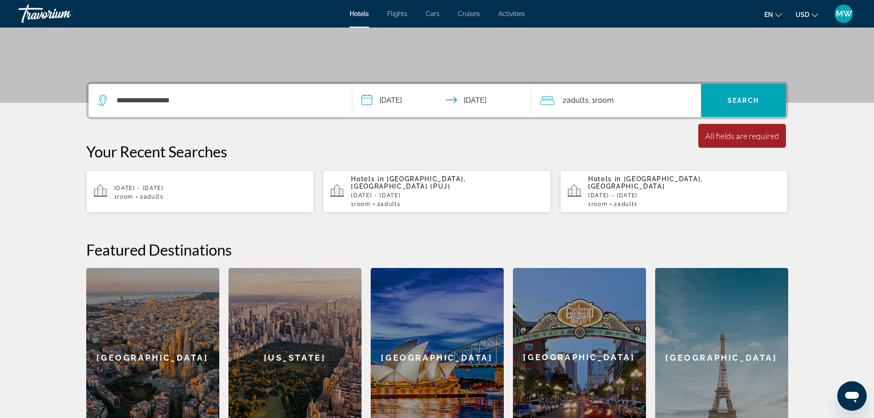
scroll to position [133, 0]
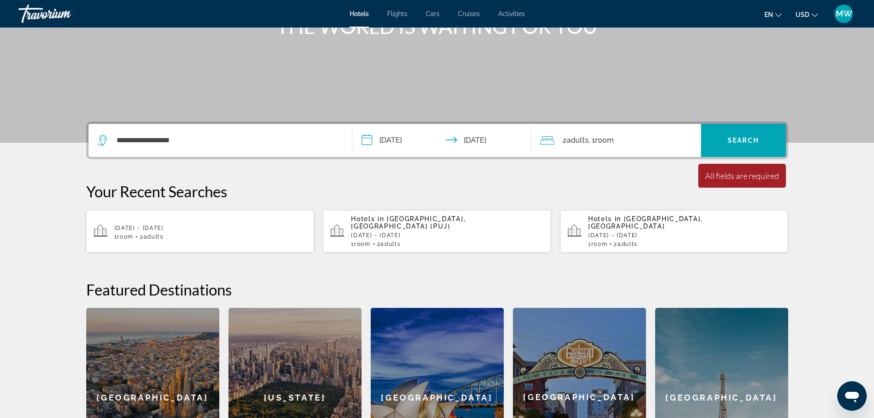
click at [715, 179] on div "All fields are required" at bounding box center [742, 176] width 74 height 10
click at [732, 140] on span "Search" at bounding box center [742, 140] width 31 height 7
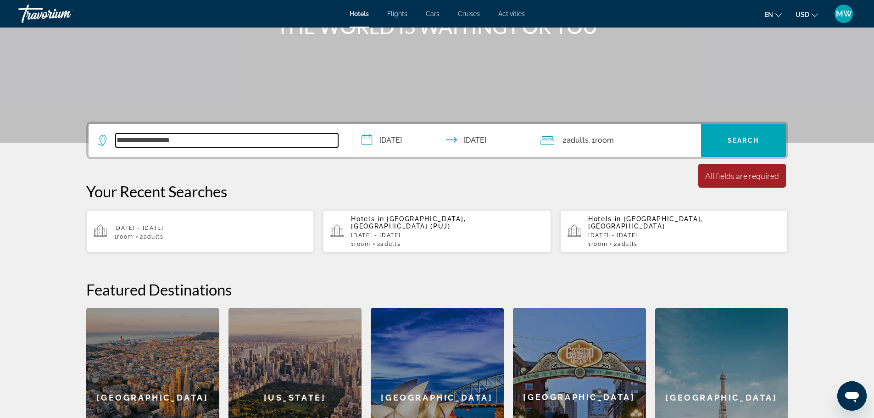
click at [265, 138] on input "**********" at bounding box center [227, 140] width 222 height 14
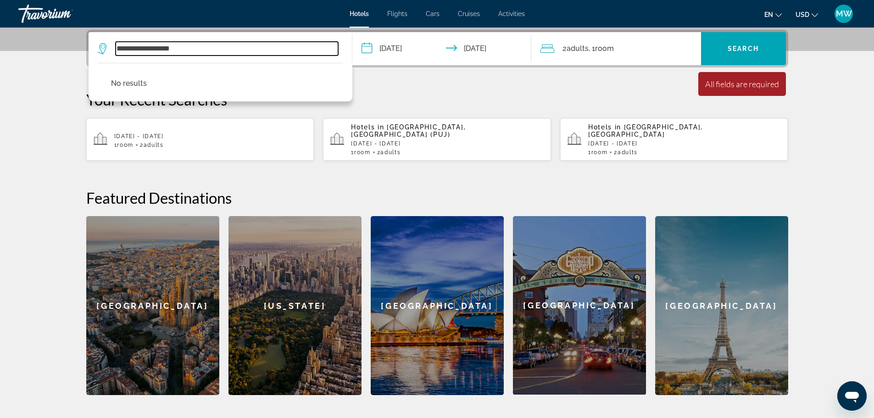
scroll to position [0, 0]
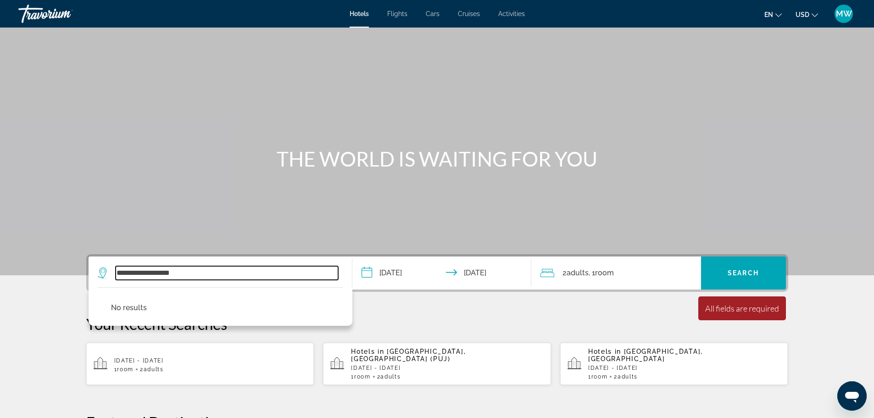
drag, startPoint x: 187, startPoint y: 272, endPoint x: 111, endPoint y: 271, distance: 76.1
click at [111, 271] on div "**********" at bounding box center [218, 273] width 240 height 14
type input "**"
